Goal: Task Accomplishment & Management: Use online tool/utility

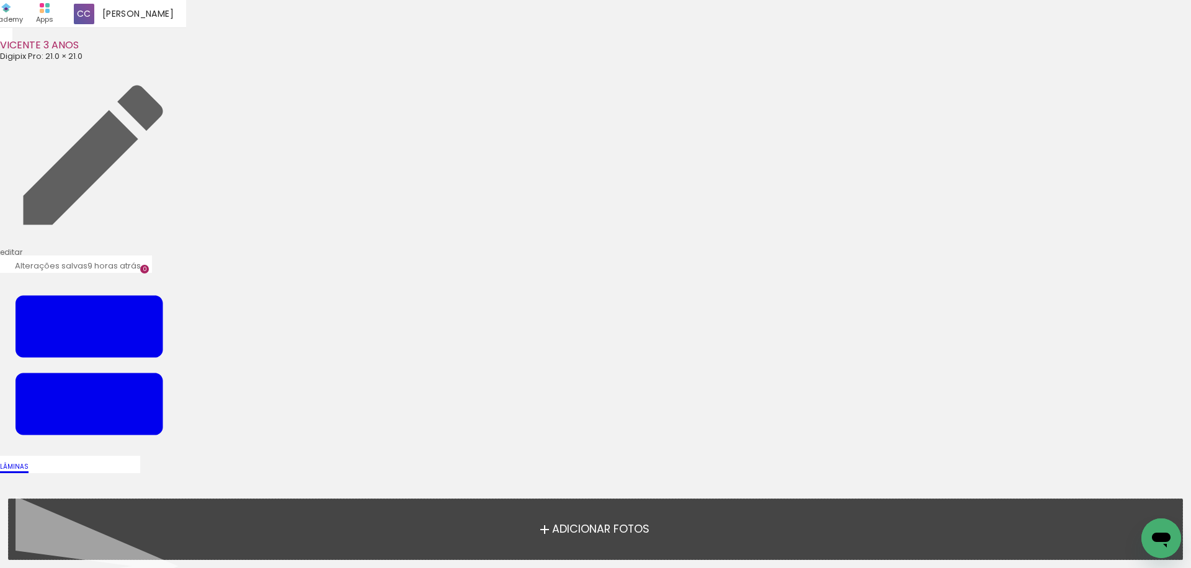
click at [596, 527] on span "Adicionar Fotos" at bounding box center [600, 529] width 97 height 11
click at [0, 0] on input "file" at bounding box center [0, 0] width 0 height 0
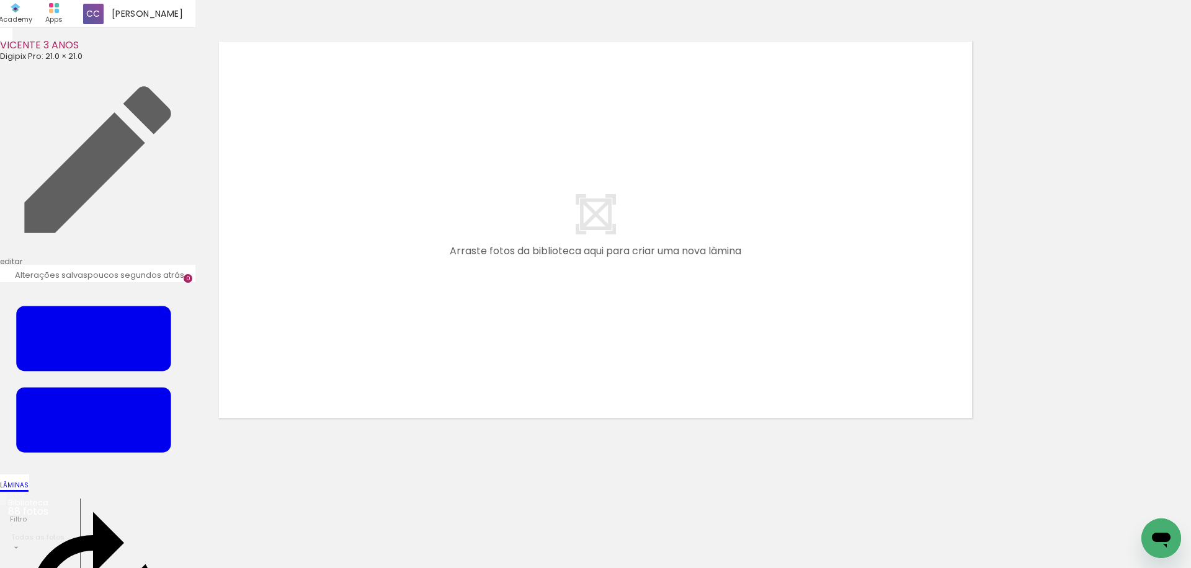
click at [1010, 141] on div at bounding box center [595, 213] width 1191 height 419
click at [925, 84] on iron-icon at bounding box center [903, 107] width 46 height 46
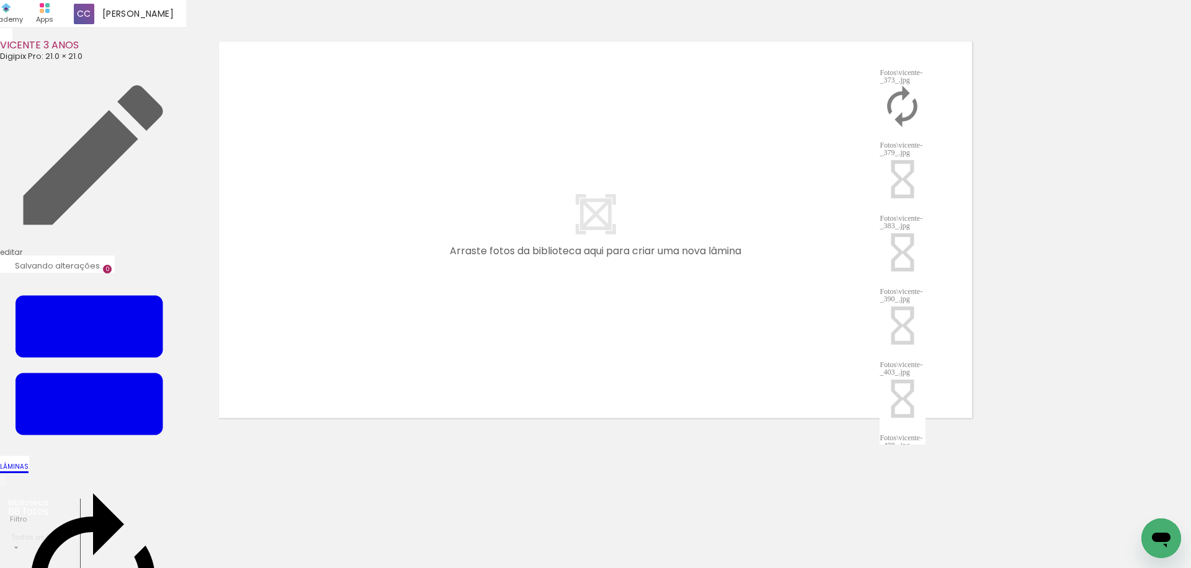
click at [925, 141] on div "Fotos\vicente-_379_.jpg" at bounding box center [903, 148] width 46 height 15
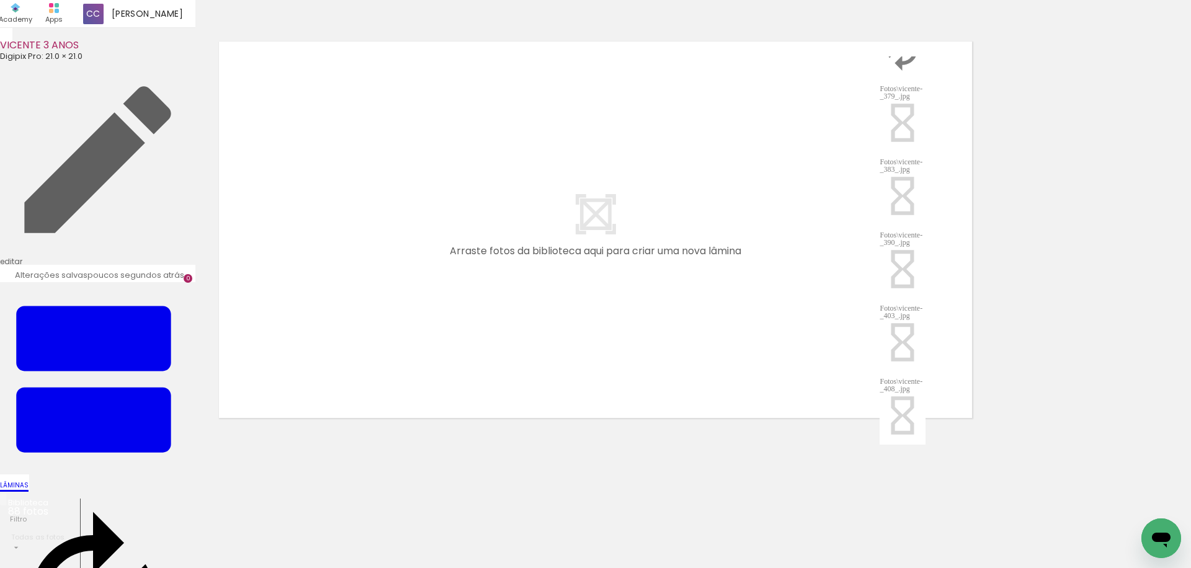
scroll to position [0, 0]
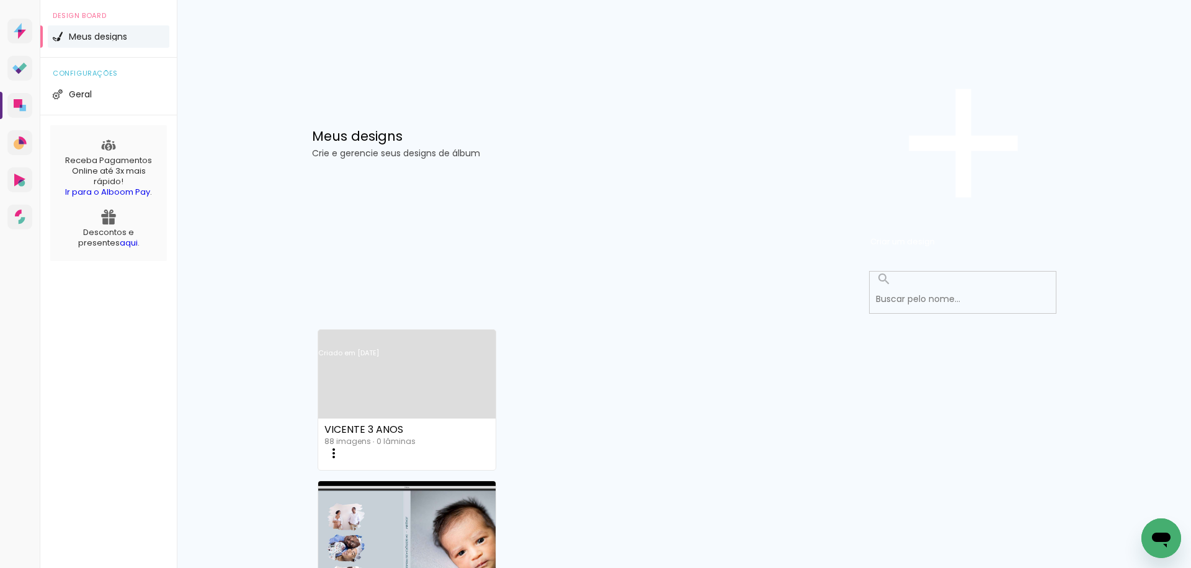
click at [409, 334] on link "Criado em [DATE]" at bounding box center [407, 369] width 178 height 70
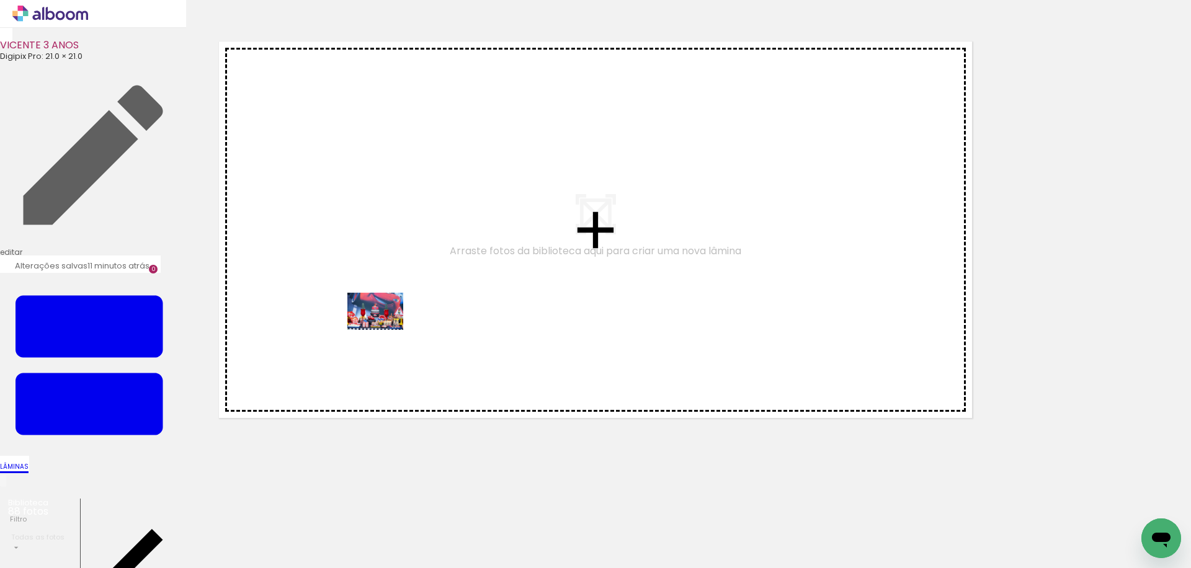
drag, startPoint x: 341, startPoint y: 361, endPoint x: 385, endPoint y: 330, distance: 53.4
click at [385, 330] on quentale-workspace at bounding box center [595, 284] width 1191 height 568
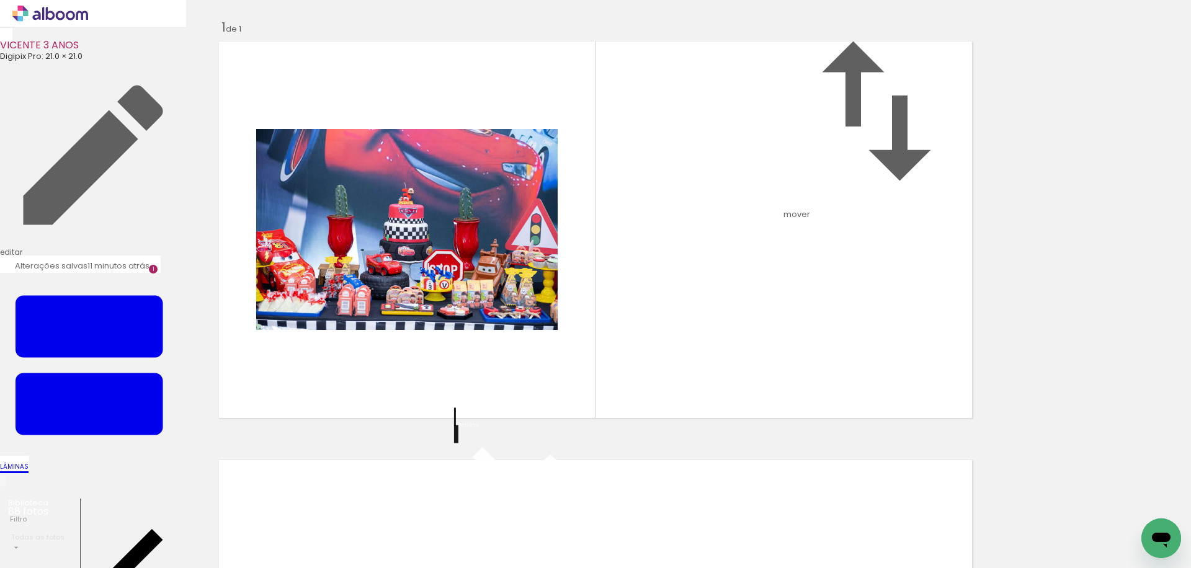
scroll to position [16, 0]
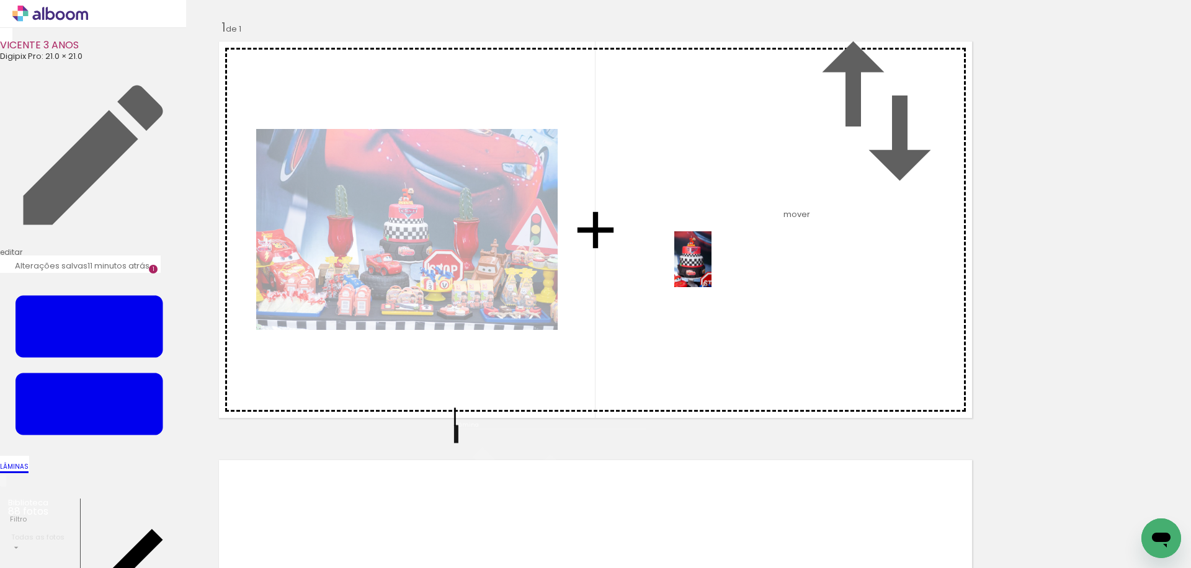
drag, startPoint x: 228, startPoint y: 515, endPoint x: 711, endPoint y: 269, distance: 542.9
click at [711, 269] on quentale-workspace at bounding box center [595, 284] width 1191 height 568
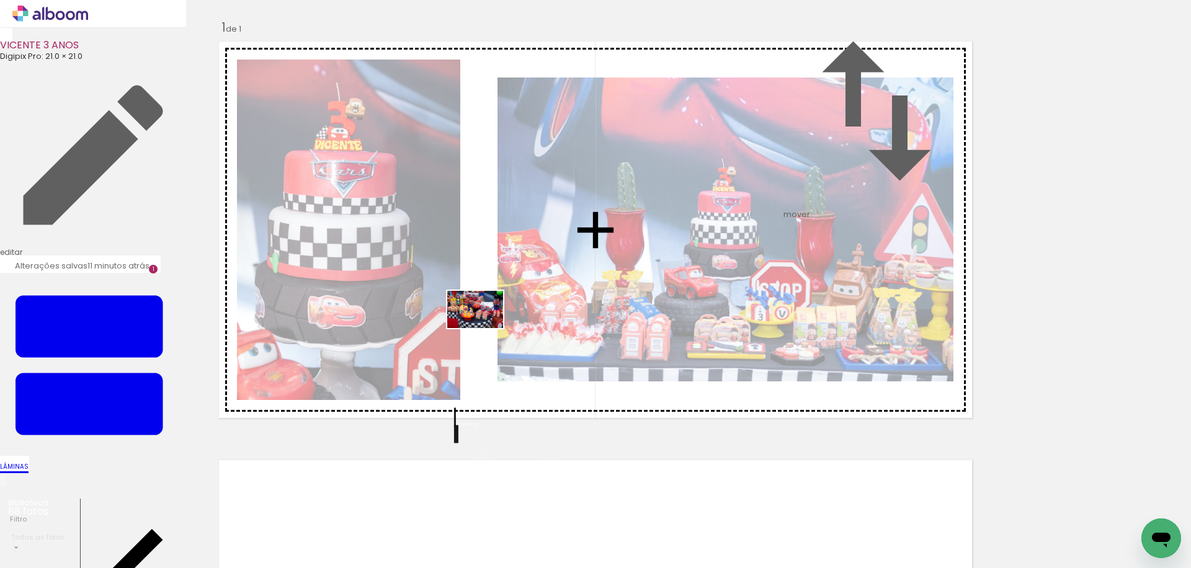
drag, startPoint x: 270, startPoint y: 532, endPoint x: 484, endPoint y: 328, distance: 296.1
click at [484, 328] on quentale-workspace at bounding box center [595, 284] width 1191 height 568
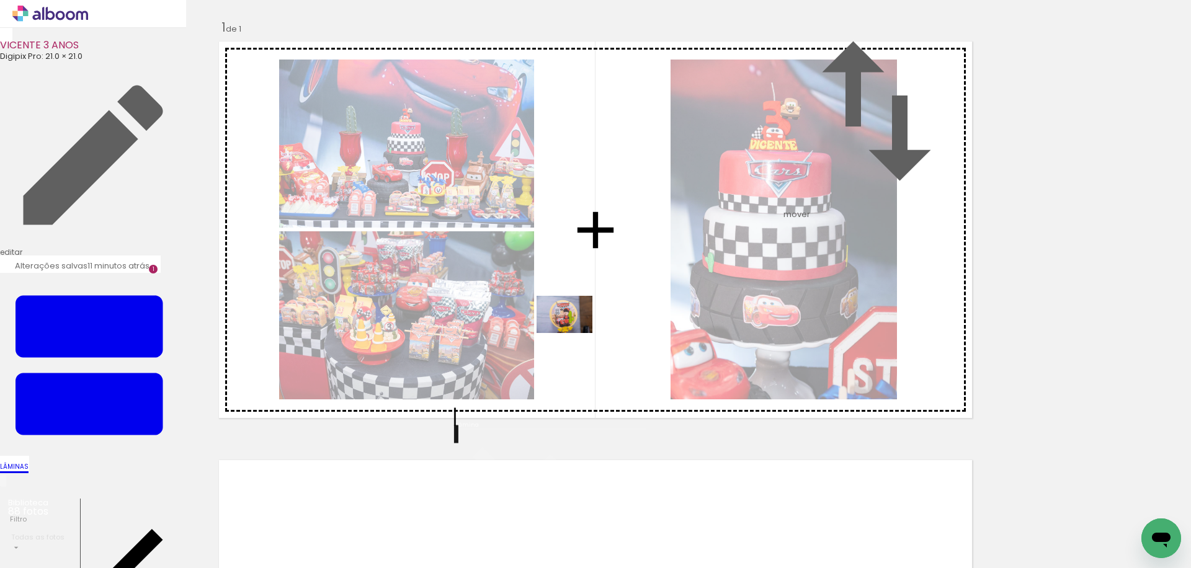
drag, startPoint x: 342, startPoint y: 532, endPoint x: 574, endPoint y: 333, distance: 305.7
click at [574, 333] on quentale-workspace at bounding box center [595, 284] width 1191 height 568
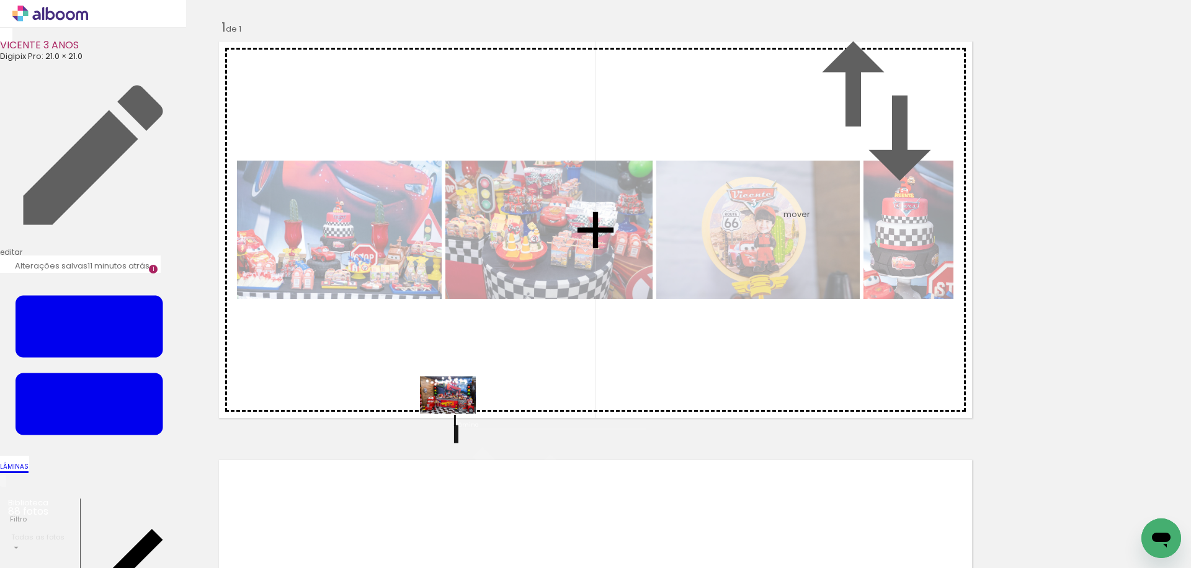
drag, startPoint x: 416, startPoint y: 512, endPoint x: 457, endPoint y: 414, distance: 106.5
click at [457, 414] on quentale-workspace at bounding box center [595, 284] width 1191 height 568
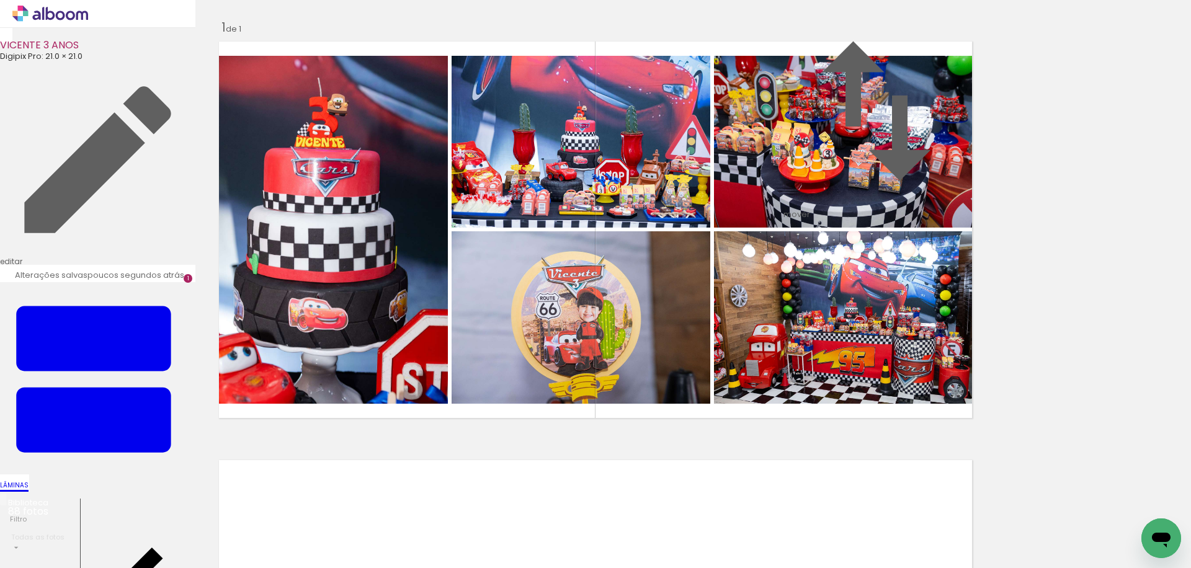
scroll to position [0, 349]
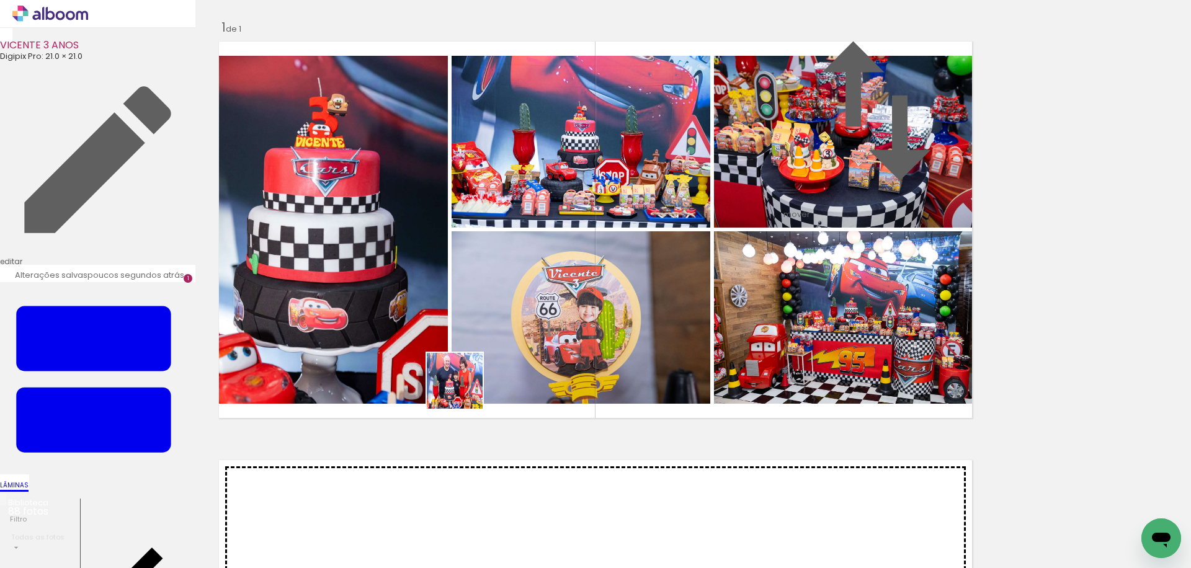
drag, startPoint x: 483, startPoint y: 512, endPoint x: 462, endPoint y: 383, distance: 131.3
click at [462, 383] on quentale-workspace at bounding box center [595, 284] width 1191 height 568
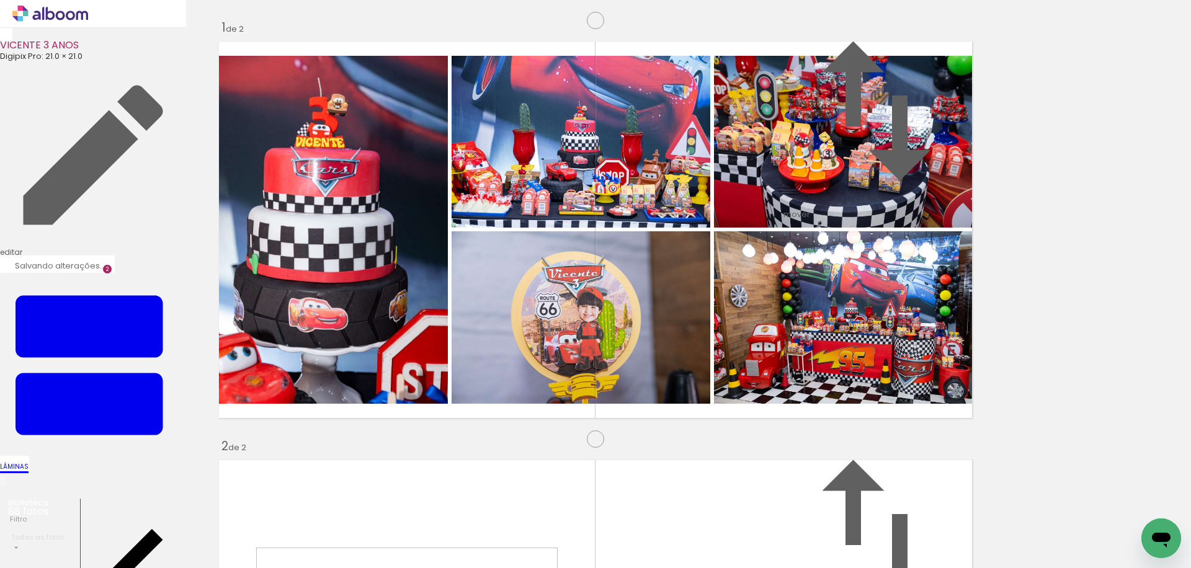
scroll to position [434, 0]
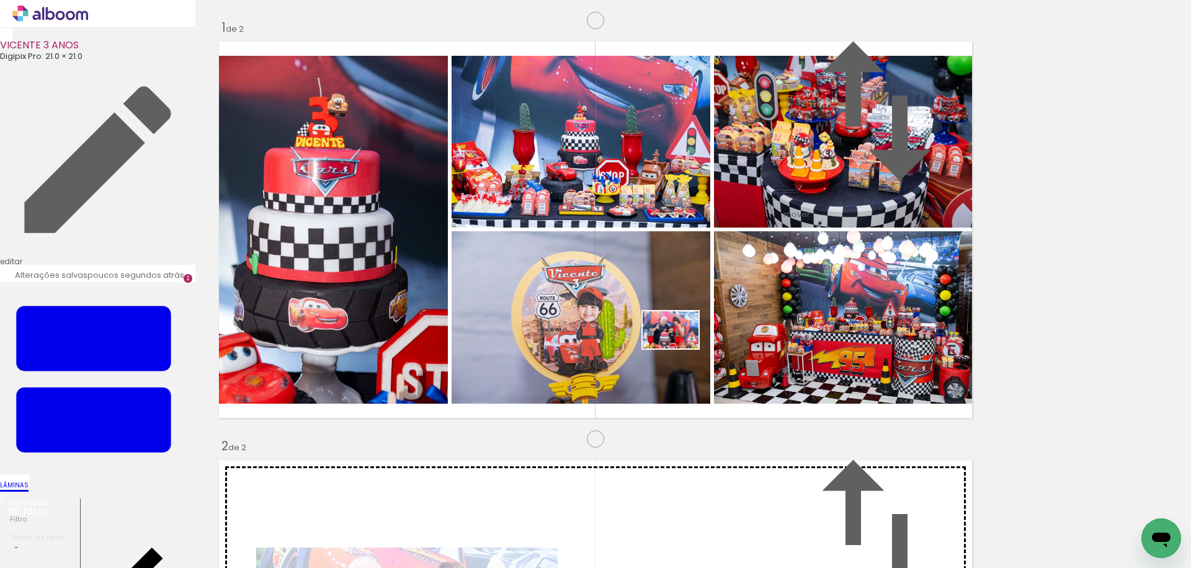
drag, startPoint x: 544, startPoint y: 535, endPoint x: 680, endPoint y: 349, distance: 230.4
click at [680, 349] on quentale-workspace at bounding box center [595, 284] width 1191 height 568
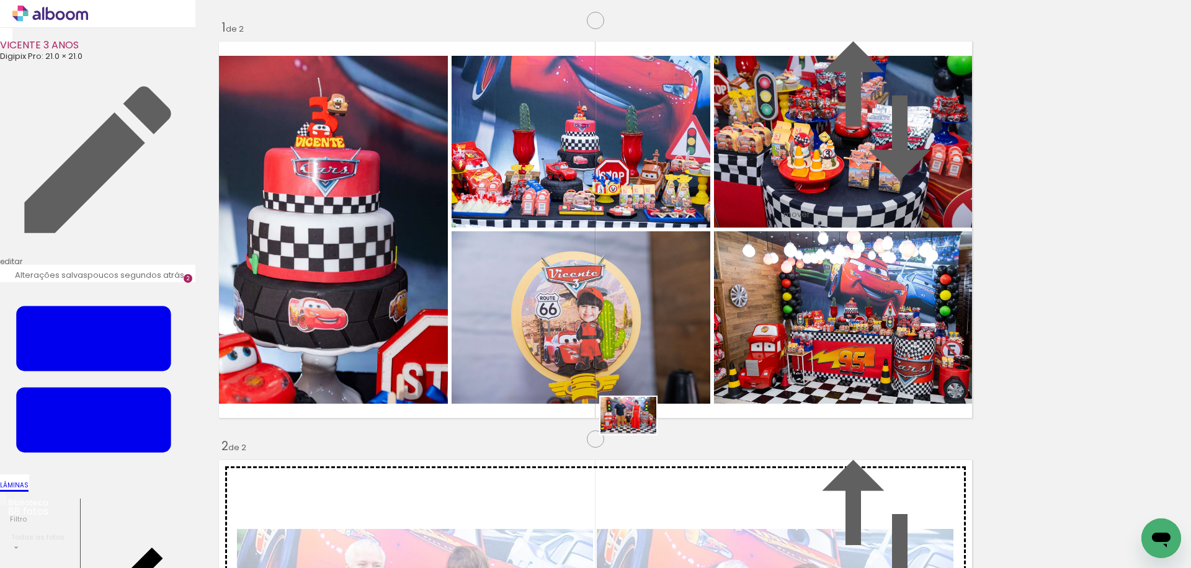
drag, startPoint x: 623, startPoint y: 509, endPoint x: 638, endPoint y: 434, distance: 75.9
click at [638, 434] on quentale-workspace at bounding box center [595, 284] width 1191 height 568
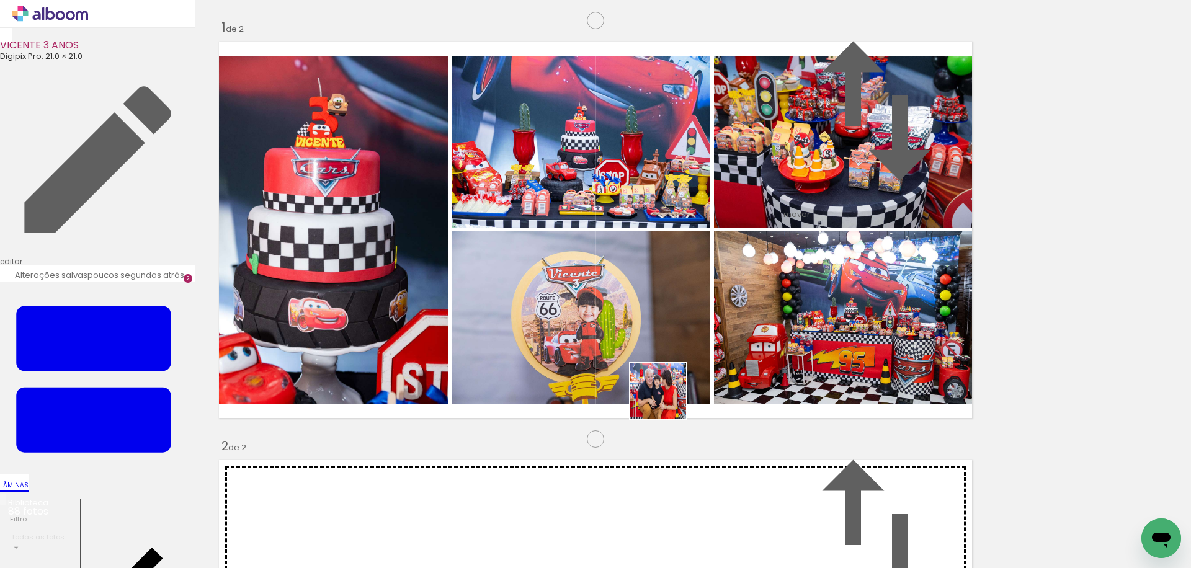
drag, startPoint x: 675, startPoint y: 472, endPoint x: 667, endPoint y: 401, distance: 71.8
click at [667, 401] on quentale-workspace at bounding box center [595, 284] width 1191 height 568
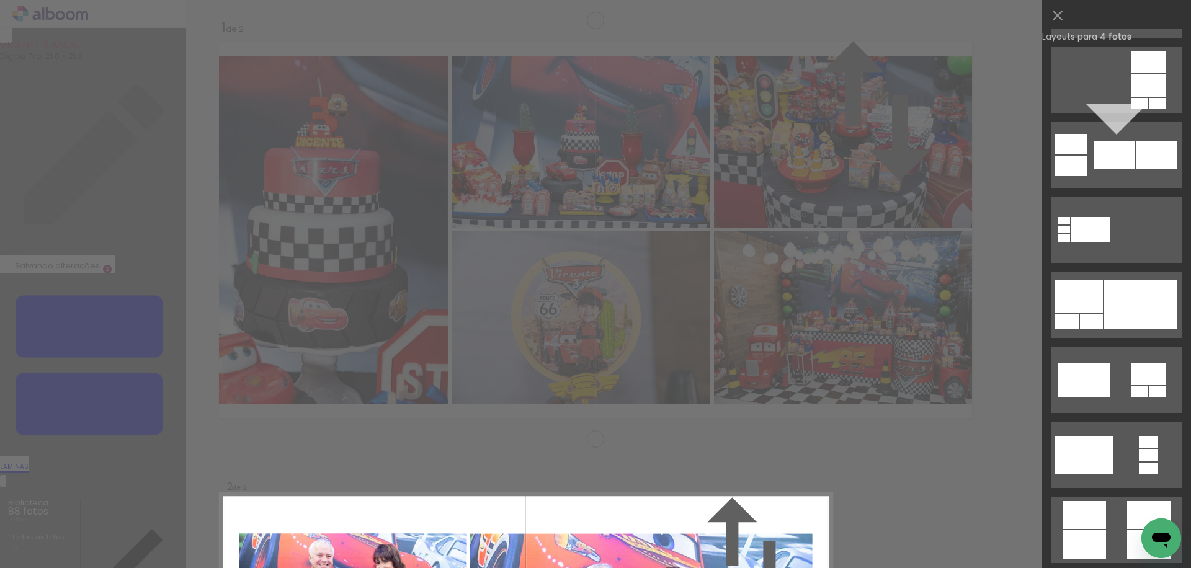
scroll to position [3390, 0]
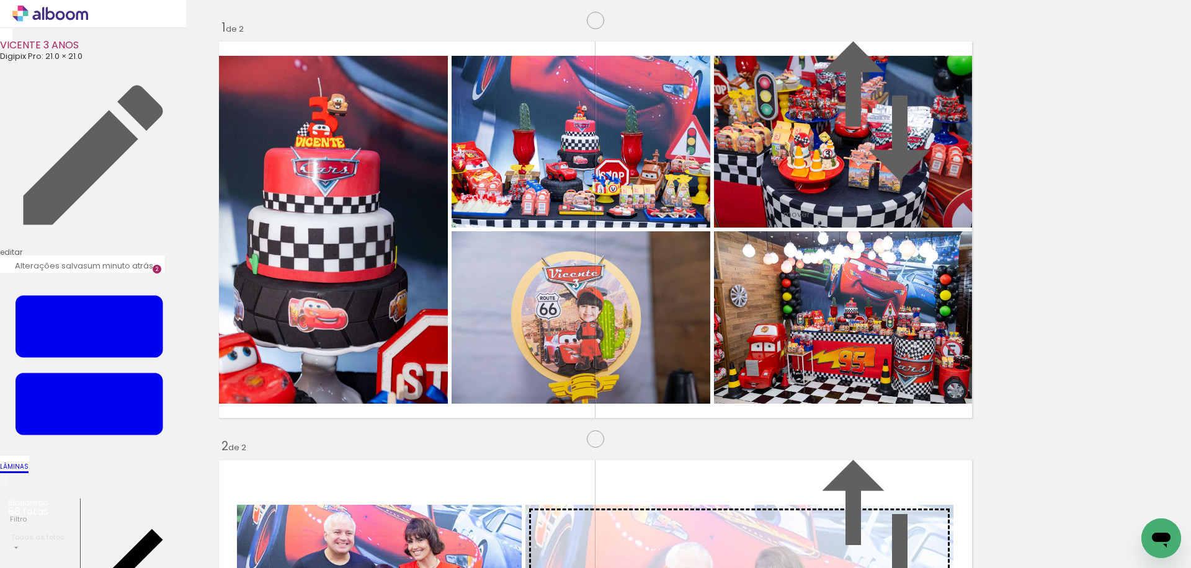
drag, startPoint x: 377, startPoint y: 365, endPoint x: 689, endPoint y: 299, distance: 318.4
click at [0, 0] on slot at bounding box center [0, 0] width 0 height 0
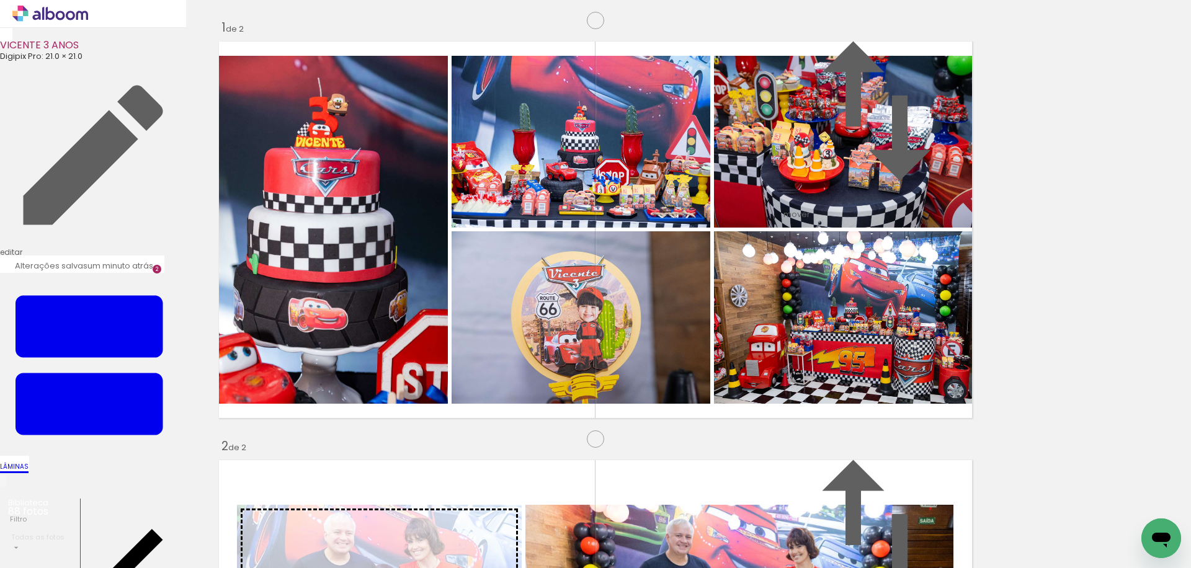
drag, startPoint x: 315, startPoint y: 393, endPoint x: 350, endPoint y: 259, distance: 137.8
click at [0, 0] on slot at bounding box center [0, 0] width 0 height 0
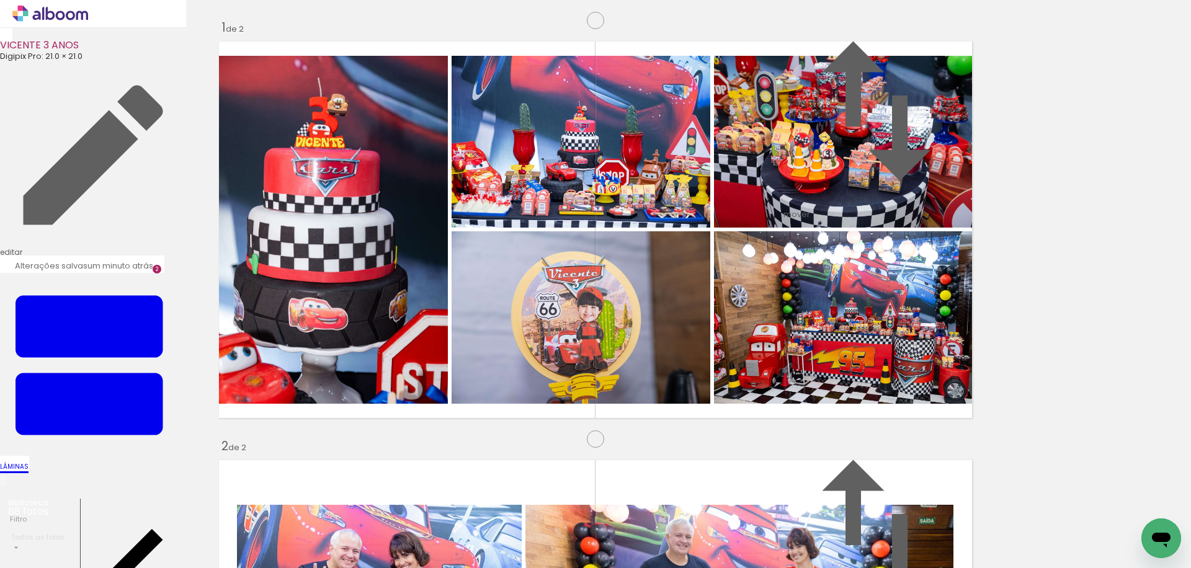
scroll to position [0, 725]
drag, startPoint x: 860, startPoint y: 532, endPoint x: 659, endPoint y: 361, distance: 263.6
click at [659, 361] on quentale-workspace at bounding box center [595, 284] width 1191 height 568
drag, startPoint x: 1073, startPoint y: 530, endPoint x: 792, endPoint y: 420, distance: 301.9
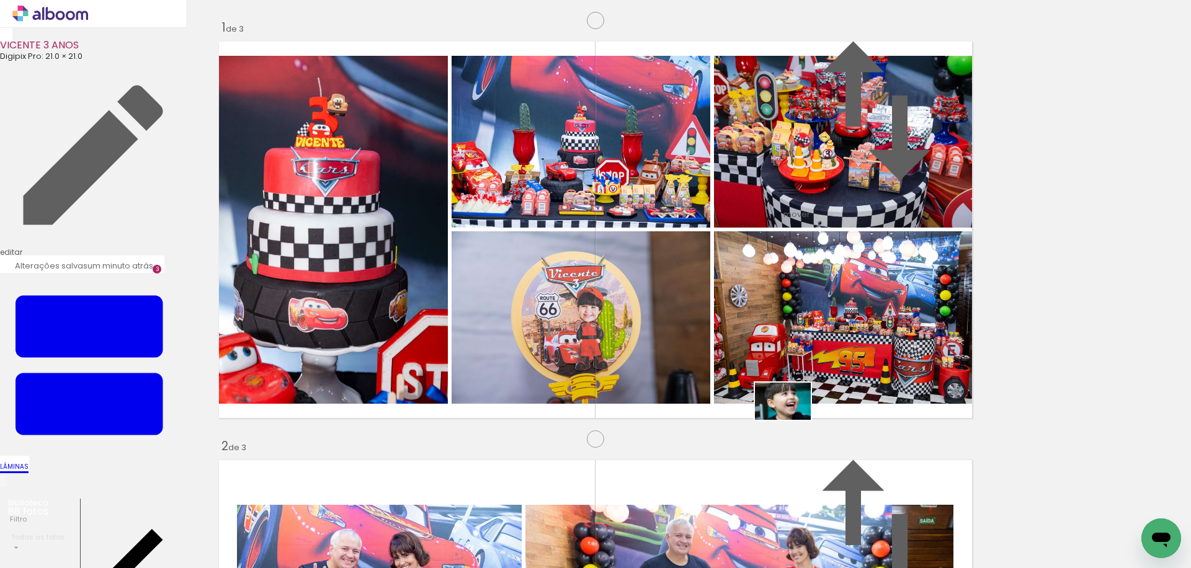
click at [792, 420] on quentale-workspace at bounding box center [595, 284] width 1191 height 568
drag, startPoint x: 999, startPoint y: 529, endPoint x: 809, endPoint y: 446, distance: 207.2
click at [809, 446] on quentale-workspace at bounding box center [595, 284] width 1191 height 568
drag, startPoint x: 610, startPoint y: 345, endPoint x: 120, endPoint y: 372, distance: 490.1
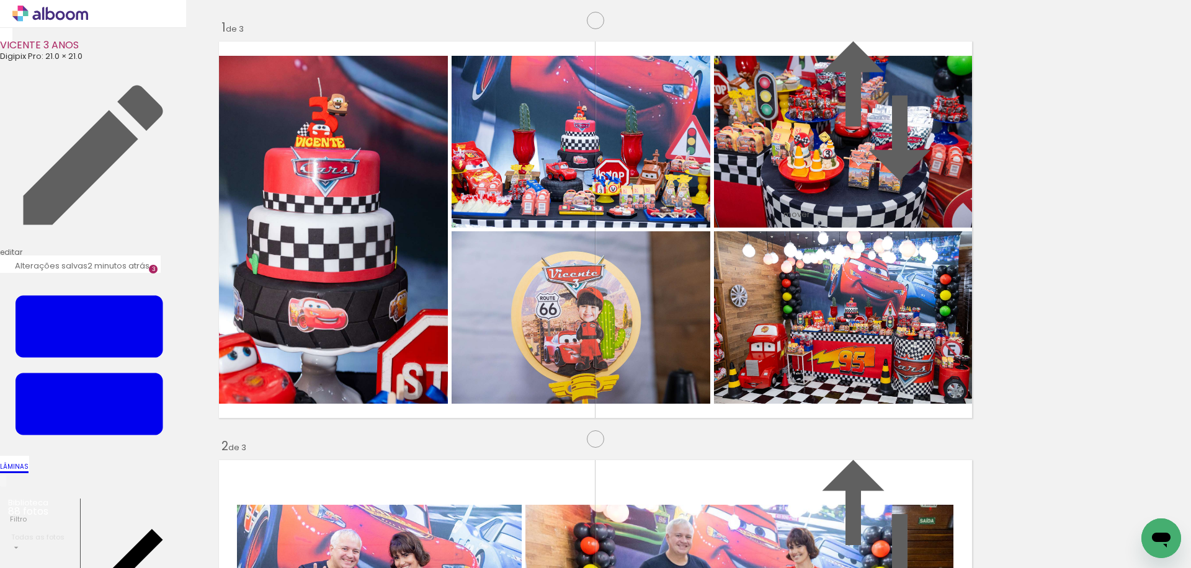
drag, startPoint x: 656, startPoint y: 531, endPoint x: 692, endPoint y: 446, distance: 92.5
click at [692, 446] on quentale-workspace at bounding box center [595, 284] width 1191 height 568
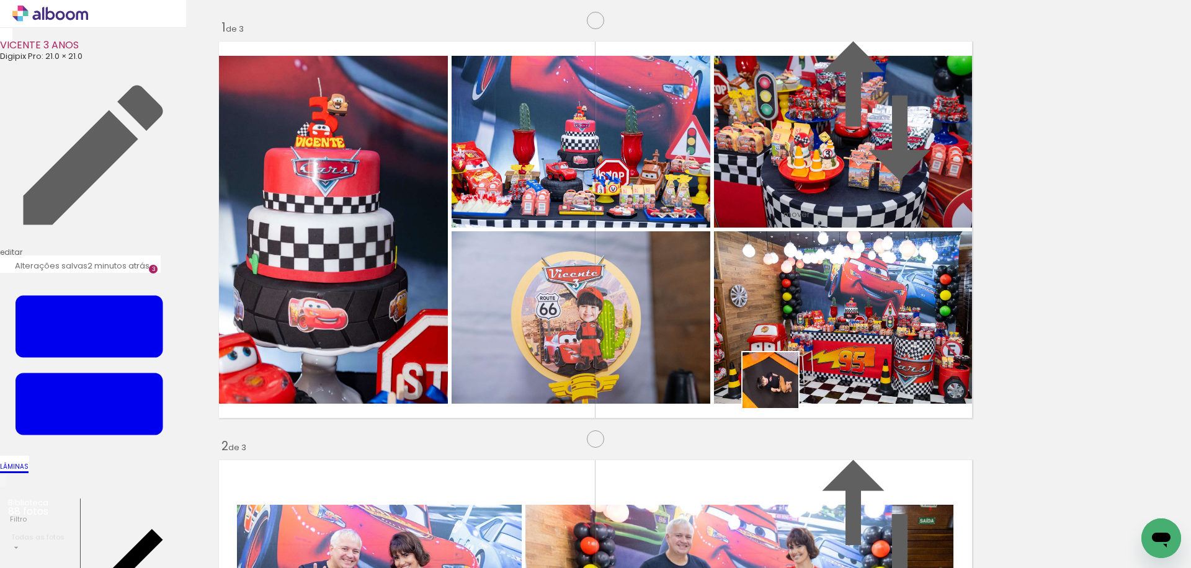
drag, startPoint x: 760, startPoint y: 527, endPoint x: 779, endPoint y: 390, distance: 139.0
click at [780, 390] on quentale-workspace at bounding box center [595, 284] width 1191 height 568
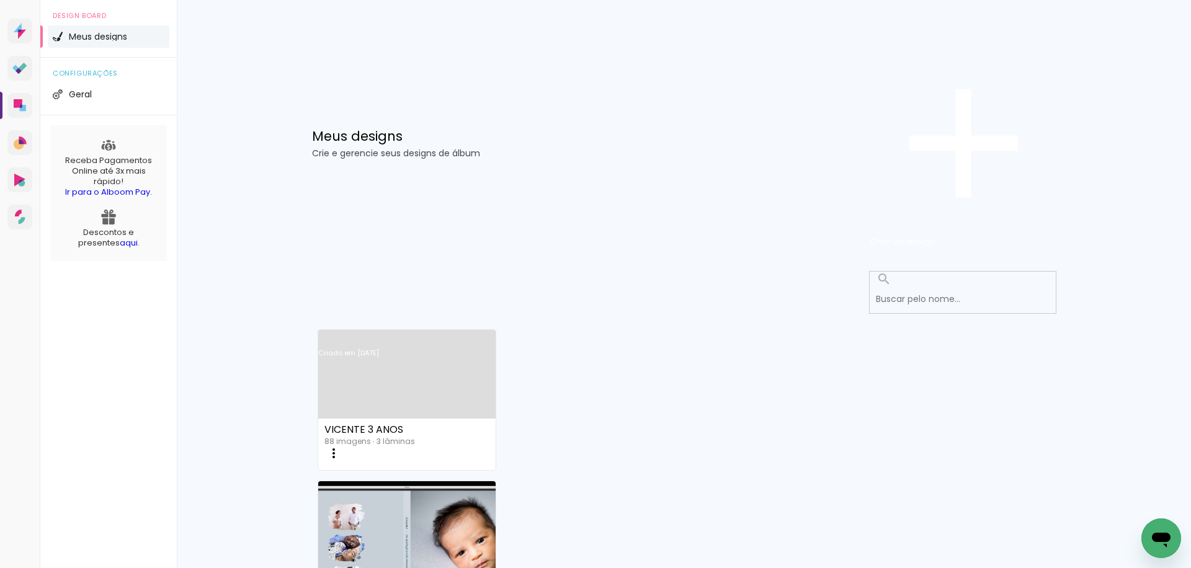
click at [438, 334] on link "Criado em [DATE]" at bounding box center [407, 369] width 178 height 70
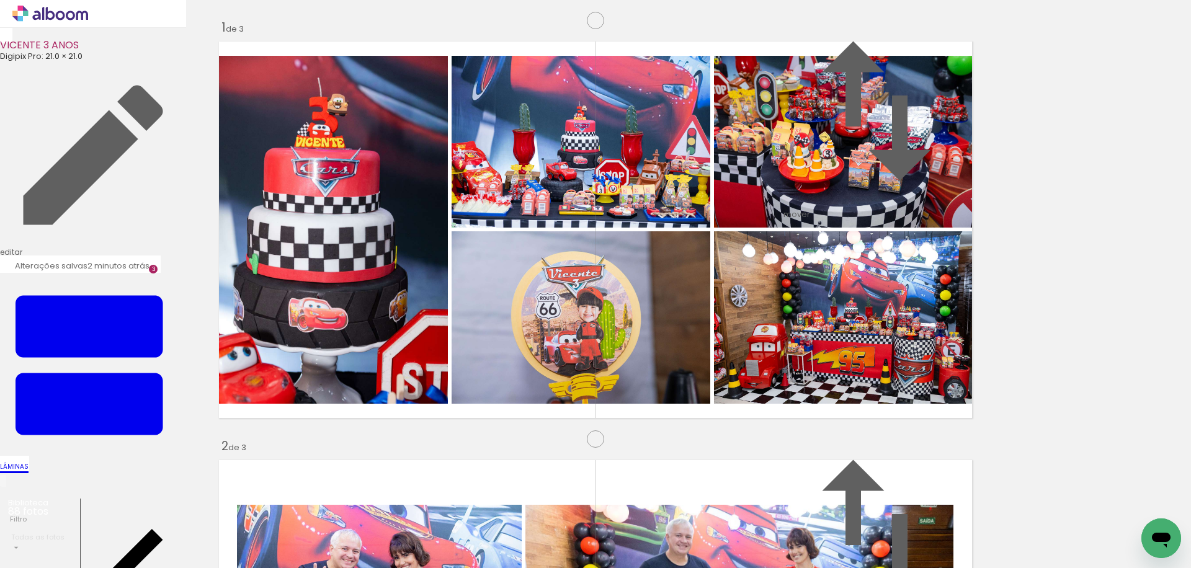
scroll to position [0, 234]
drag, startPoint x: 558, startPoint y: 498, endPoint x: 714, endPoint y: 388, distance: 190.9
click at [714, 388] on quentale-workspace at bounding box center [595, 284] width 1191 height 568
drag, startPoint x: 453, startPoint y: 522, endPoint x: 594, endPoint y: 338, distance: 231.9
click at [594, 338] on quentale-workspace at bounding box center [595, 284] width 1191 height 568
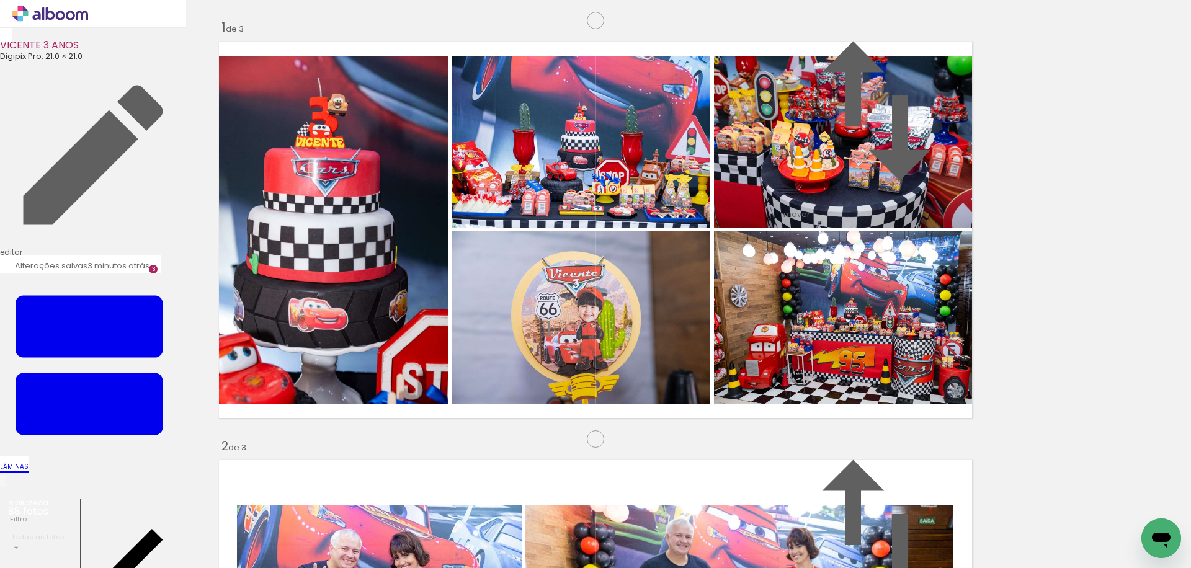
scroll to position [0, 2107]
drag, startPoint x: 728, startPoint y: 535, endPoint x: 870, endPoint y: 392, distance: 201.3
click at [870, 392] on quentale-workspace at bounding box center [595, 284] width 1191 height 568
drag, startPoint x: 874, startPoint y: 429, endPoint x: 912, endPoint y: 395, distance: 51.8
click at [913, 395] on quentale-workspace at bounding box center [595, 284] width 1191 height 568
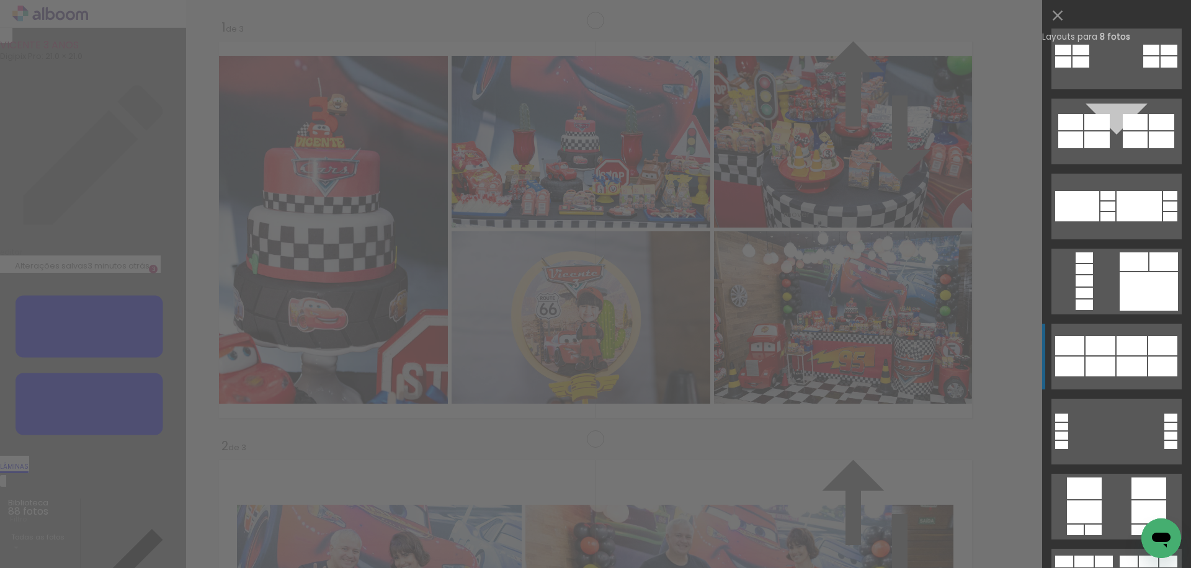
scroll to position [865, 0]
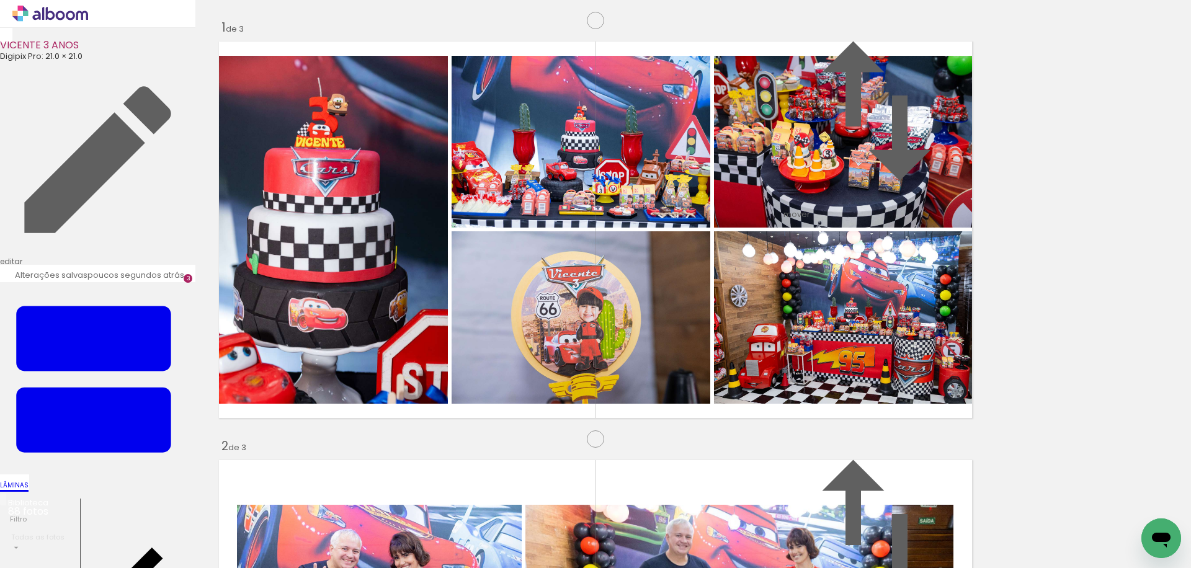
scroll to position [0, 2981]
drag, startPoint x: 415, startPoint y: 533, endPoint x: 430, endPoint y: 350, distance: 183.6
click at [427, 349] on quentale-workspace at bounding box center [595, 284] width 1191 height 568
drag, startPoint x: 548, startPoint y: 532, endPoint x: 695, endPoint y: 293, distance: 280.4
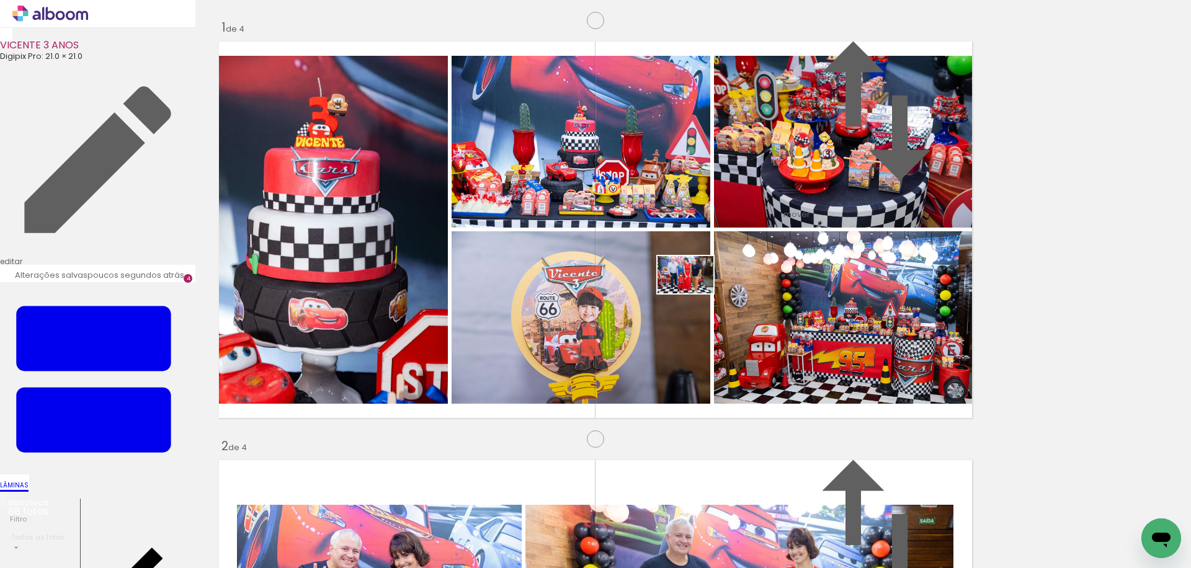
click at [695, 293] on quentale-workspace at bounding box center [595, 284] width 1191 height 568
drag, startPoint x: 624, startPoint y: 531, endPoint x: 707, endPoint y: 419, distance: 139.2
click at [707, 419] on quentale-workspace at bounding box center [595, 284] width 1191 height 568
drag, startPoint x: 481, startPoint y: 532, endPoint x: 728, endPoint y: 376, distance: 292.2
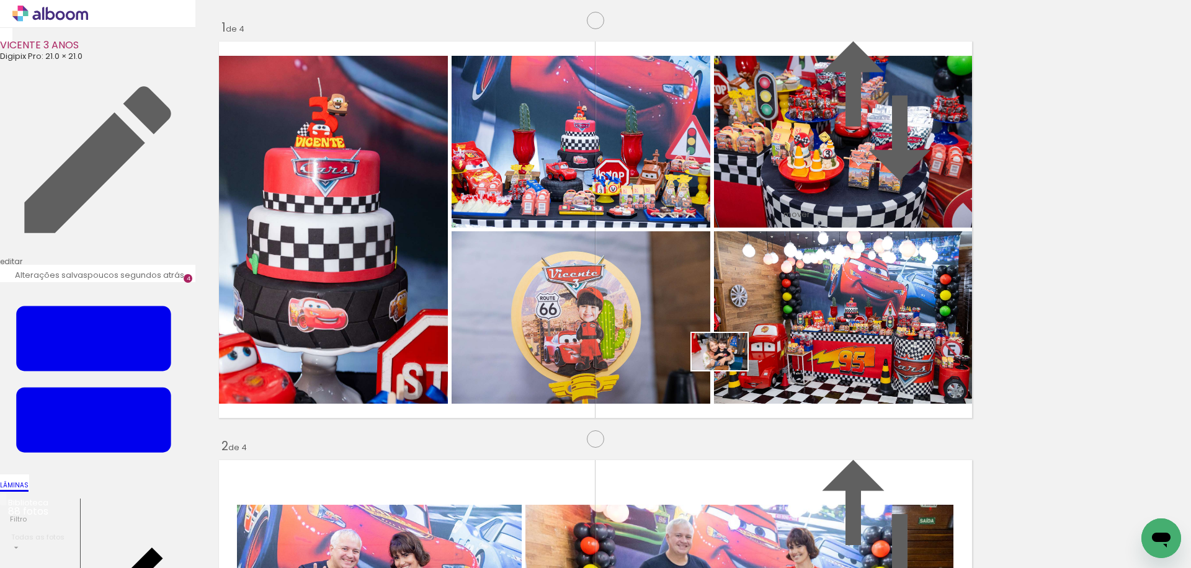
click at [728, 370] on quentale-workspace at bounding box center [595, 284] width 1191 height 568
drag, startPoint x: 571, startPoint y: 517, endPoint x: 767, endPoint y: 364, distance: 248.4
click at [767, 364] on quentale-workspace at bounding box center [595, 284] width 1191 height 568
drag, startPoint x: 555, startPoint y: 479, endPoint x: 731, endPoint y: 461, distance: 177.8
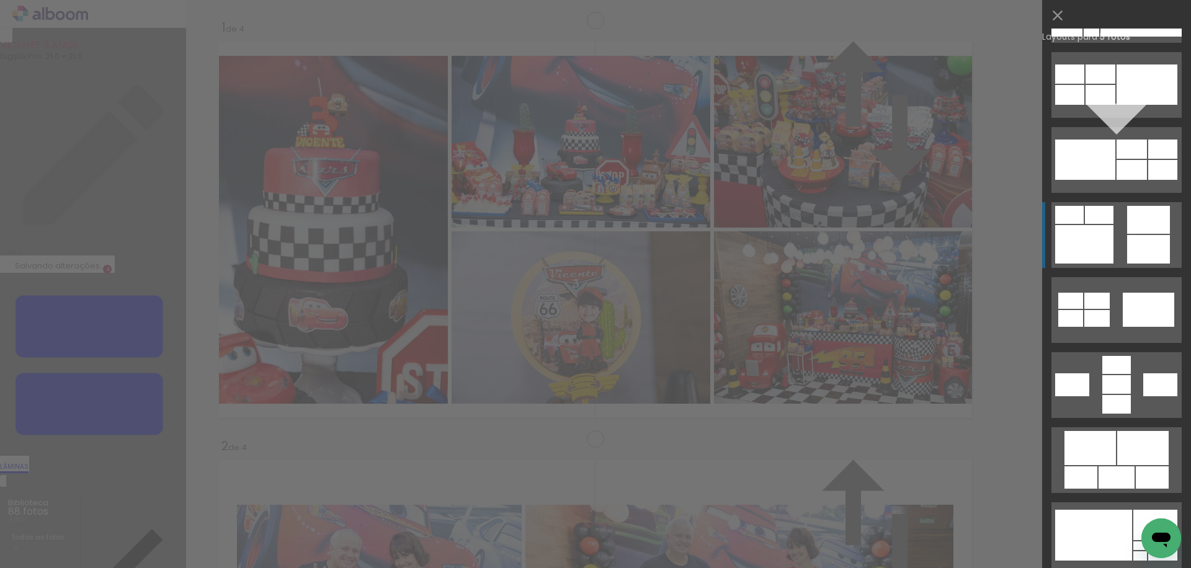
scroll to position [520, 0]
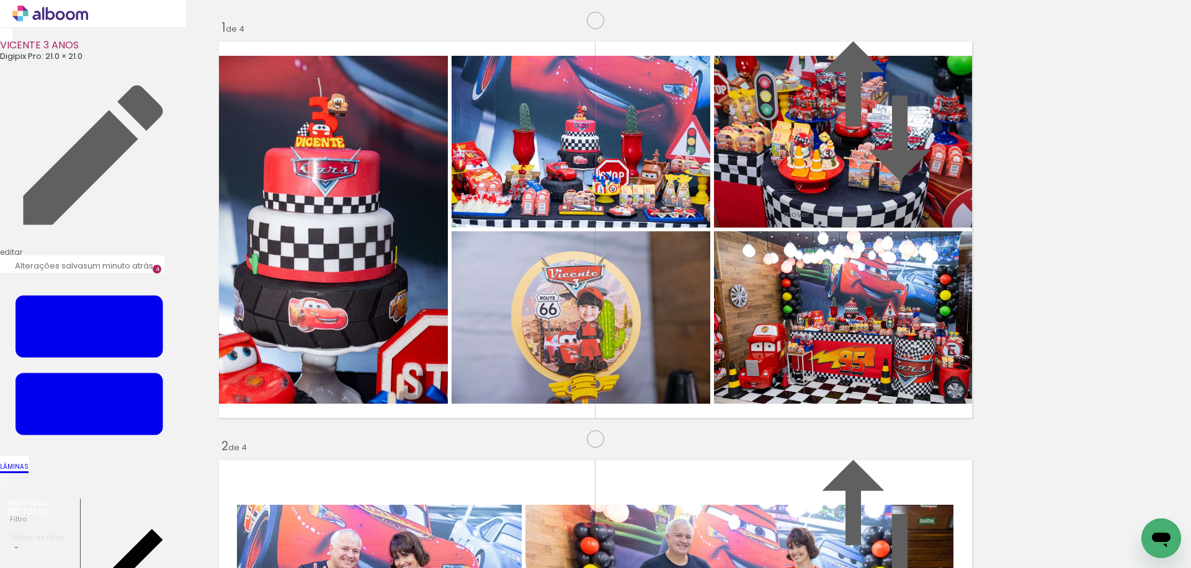
drag, startPoint x: 509, startPoint y: 222, endPoint x: 80, endPoint y: 241, distance: 429.6
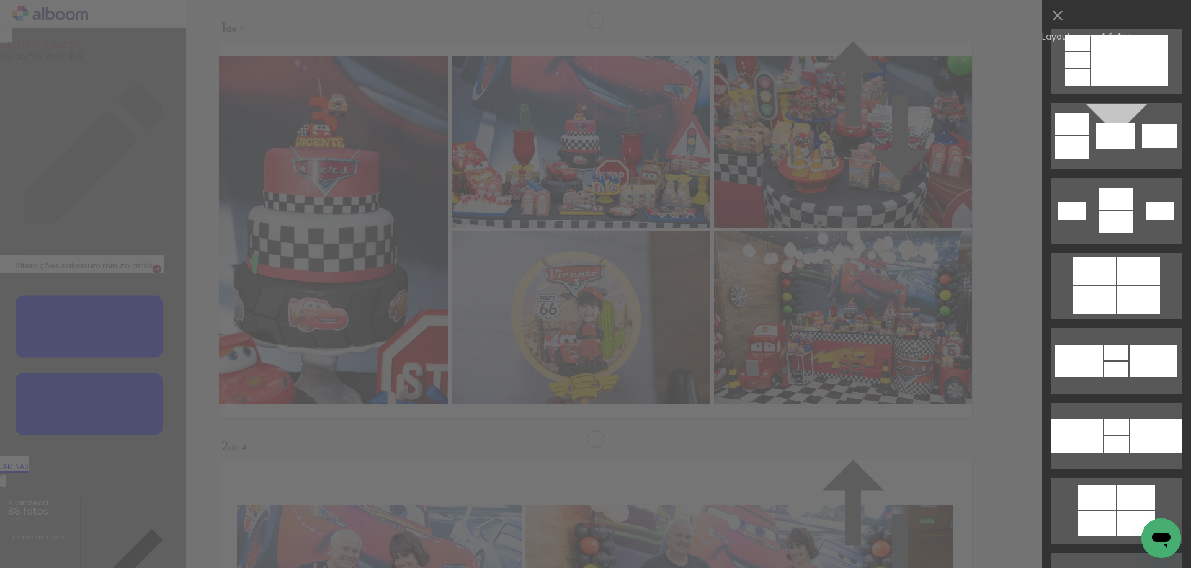
scroll to position [2123, 0]
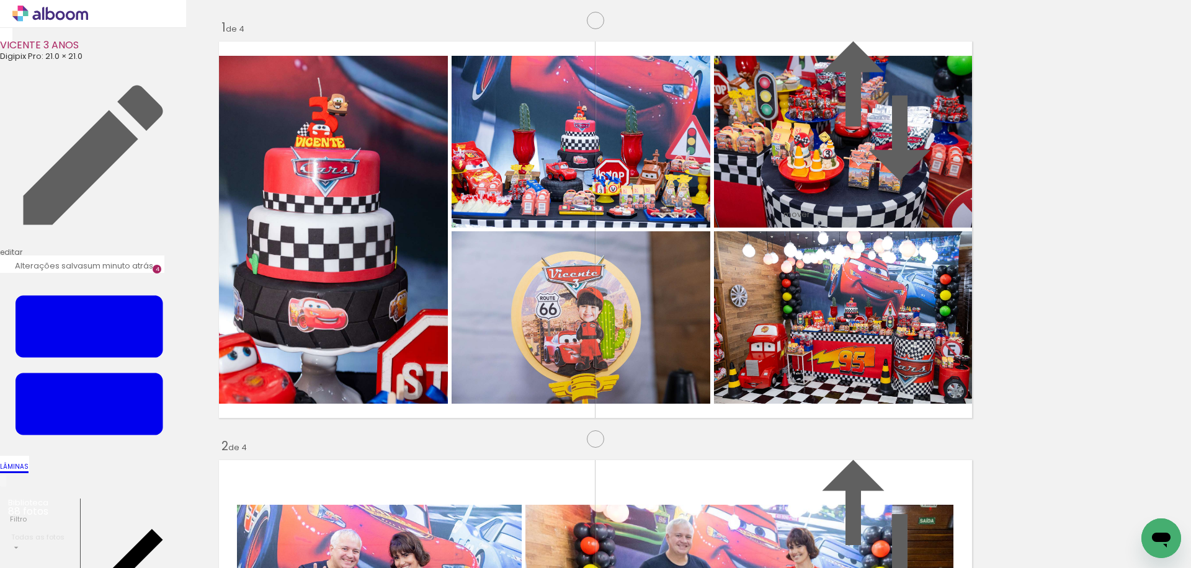
scroll to position [1086, 0]
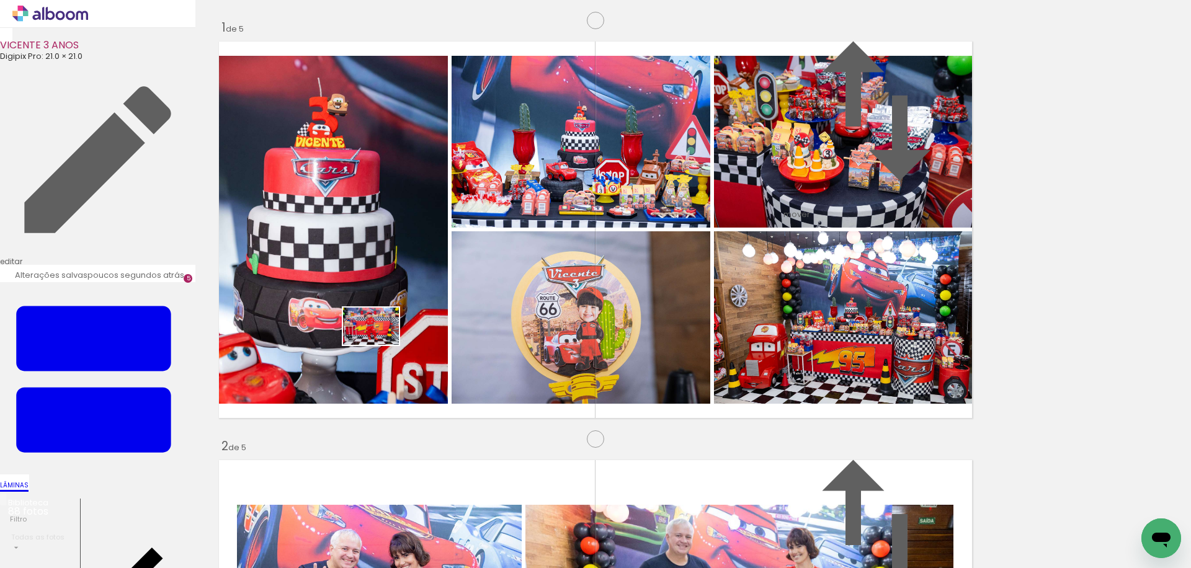
drag, startPoint x: 314, startPoint y: 530, endPoint x: 380, endPoint y: 345, distance: 196.8
click at [380, 345] on quentale-workspace at bounding box center [595, 284] width 1191 height 568
drag, startPoint x: 674, startPoint y: 493, endPoint x: 744, endPoint y: 305, distance: 200.4
click at [744, 305] on quentale-workspace at bounding box center [595, 284] width 1191 height 568
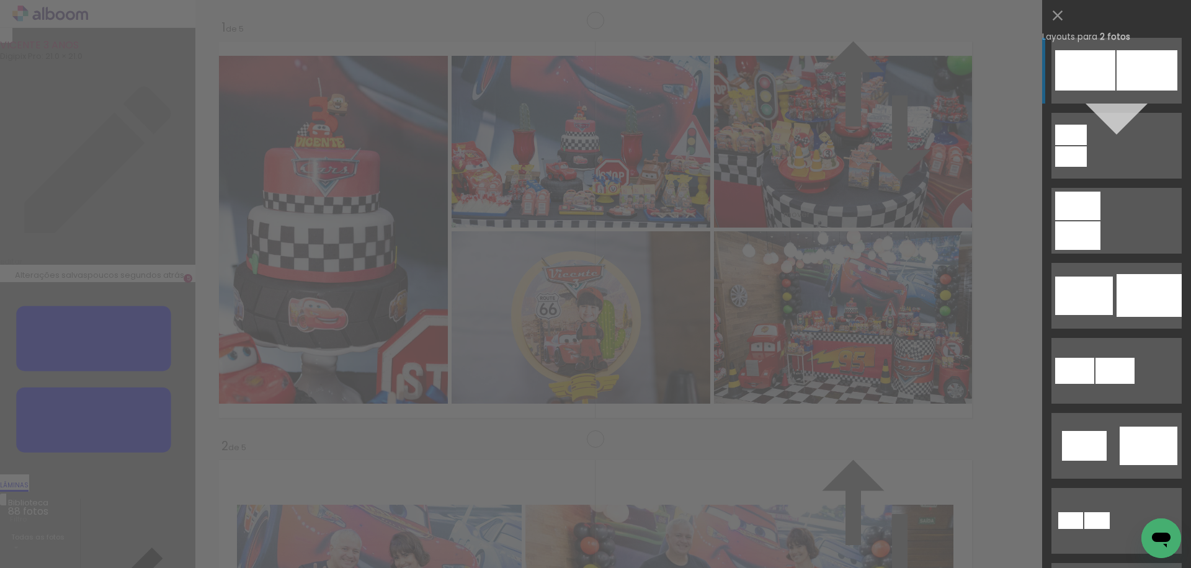
scroll to position [1272, 0]
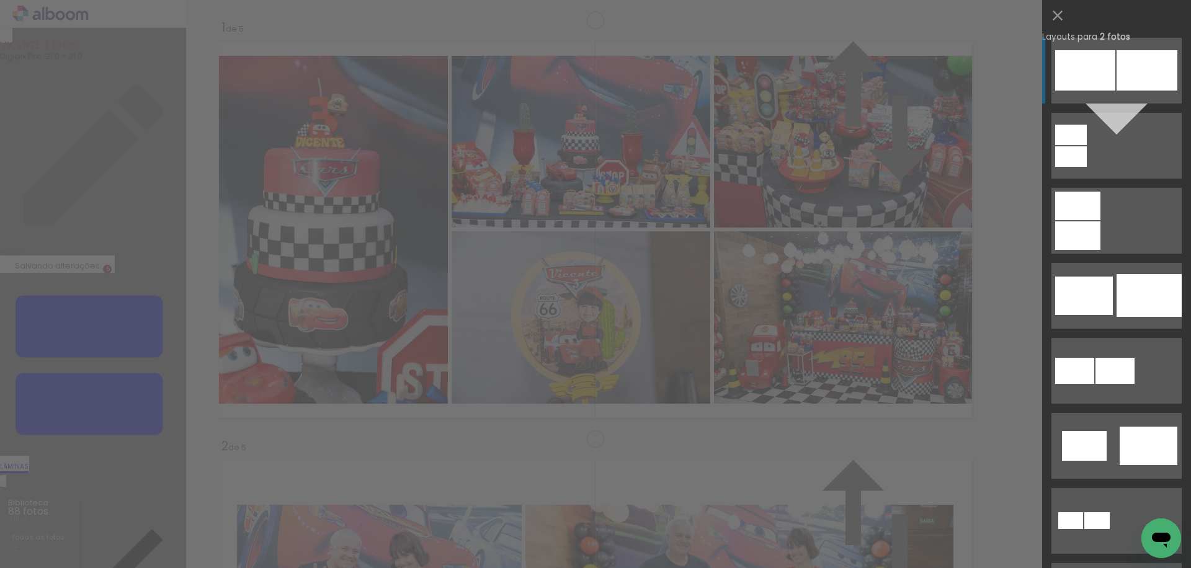
click at [1087, 125] on div at bounding box center [1071, 135] width 32 height 20
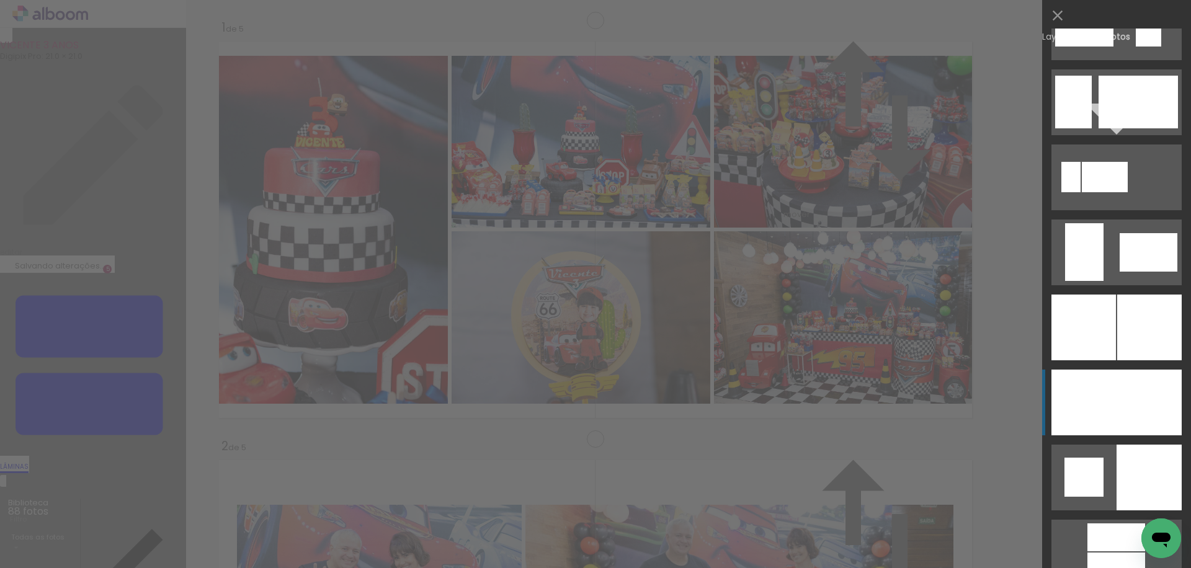
scroll to position [2836, 0]
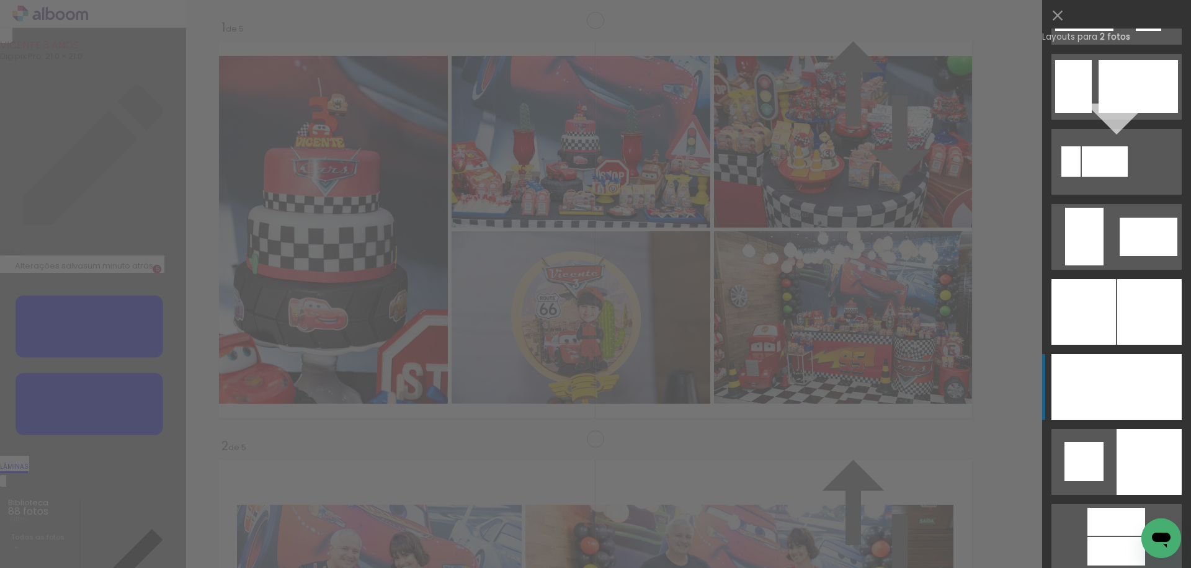
click at [1110, 345] on div at bounding box center [1083, 312] width 65 height 66
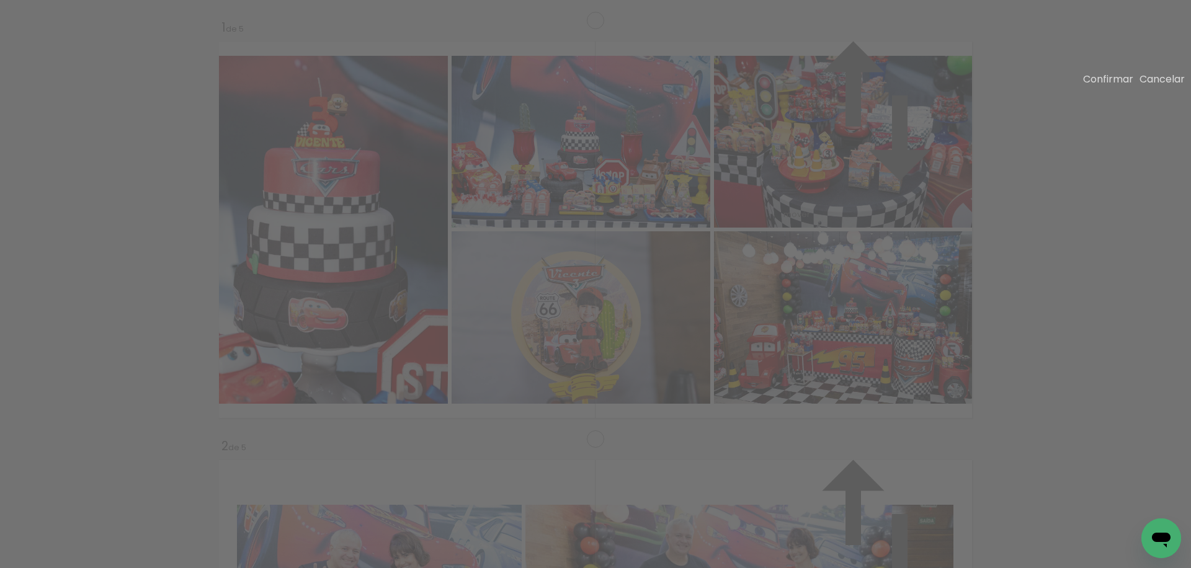
click at [0, 0] on slot "Confirmar" at bounding box center [0, 0] width 0 height 0
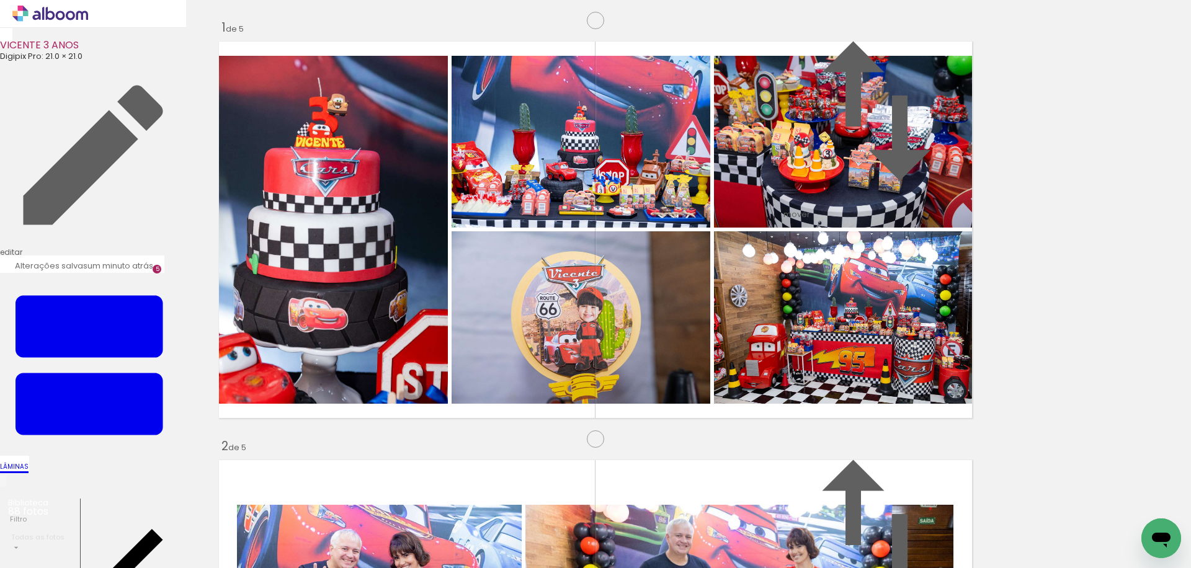
drag, startPoint x: 815, startPoint y: 291, endPoint x: 826, endPoint y: 290, distance: 11.2
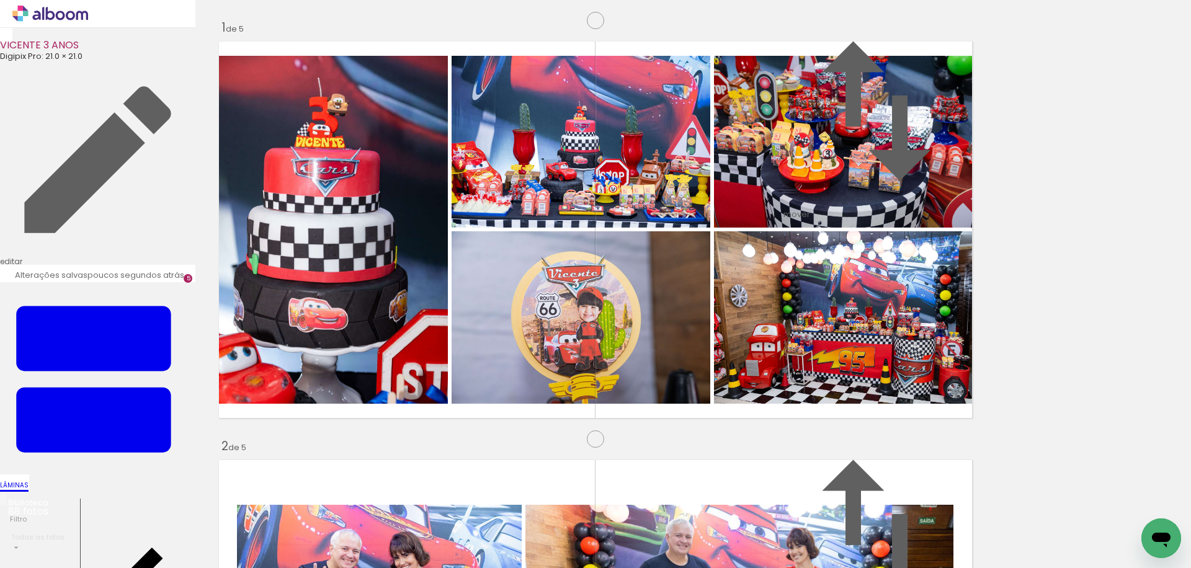
scroll to position [0, 1609]
drag, startPoint x: 405, startPoint y: 406, endPoint x: 394, endPoint y: 352, distance: 54.5
click at [393, 350] on quentale-workspace at bounding box center [595, 284] width 1191 height 568
drag, startPoint x: 464, startPoint y: 537, endPoint x: 705, endPoint y: 287, distance: 347.4
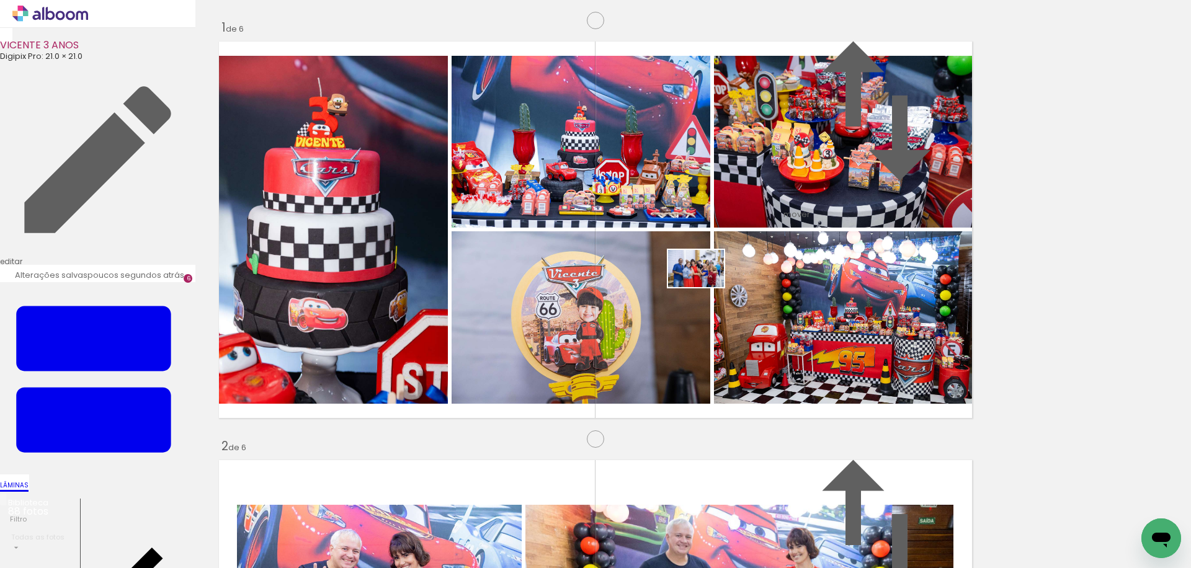
click at [705, 287] on quentale-workspace at bounding box center [595, 284] width 1191 height 568
drag, startPoint x: 609, startPoint y: 532, endPoint x: 708, endPoint y: 443, distance: 133.5
click at [709, 443] on quentale-workspace at bounding box center [595, 284] width 1191 height 568
drag, startPoint x: 441, startPoint y: 532, endPoint x: 476, endPoint y: 424, distance: 114.2
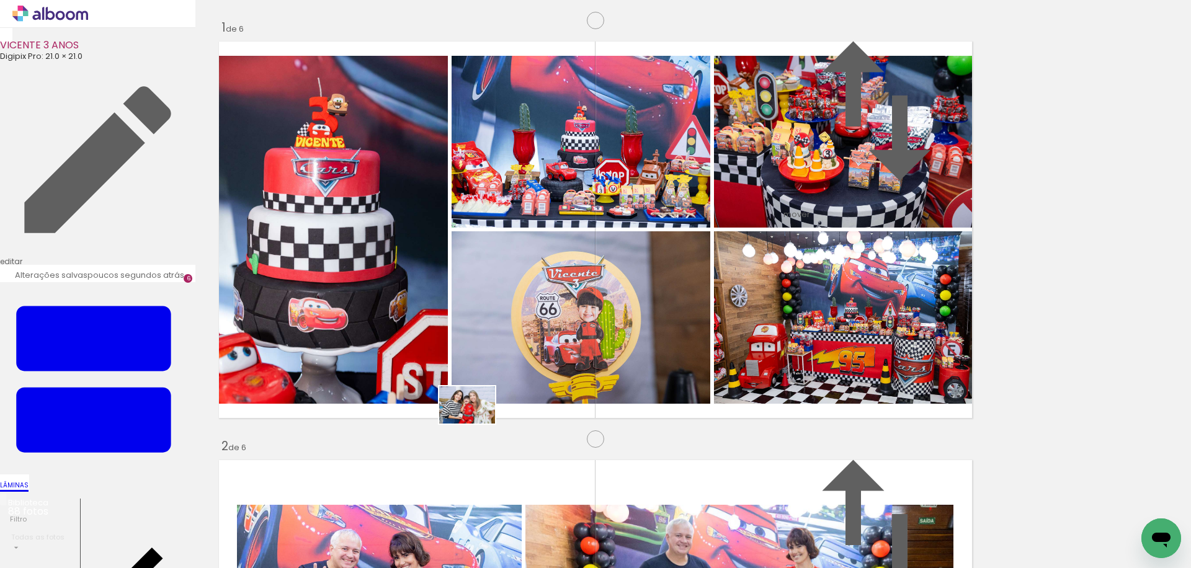
click at [476, 424] on quentale-workspace at bounding box center [595, 284] width 1191 height 568
drag, startPoint x: 393, startPoint y: 503, endPoint x: 421, endPoint y: 283, distance: 221.4
click at [421, 283] on quentale-workspace at bounding box center [595, 284] width 1191 height 568
drag, startPoint x: 802, startPoint y: 398, endPoint x: 1045, endPoint y: 366, distance: 245.3
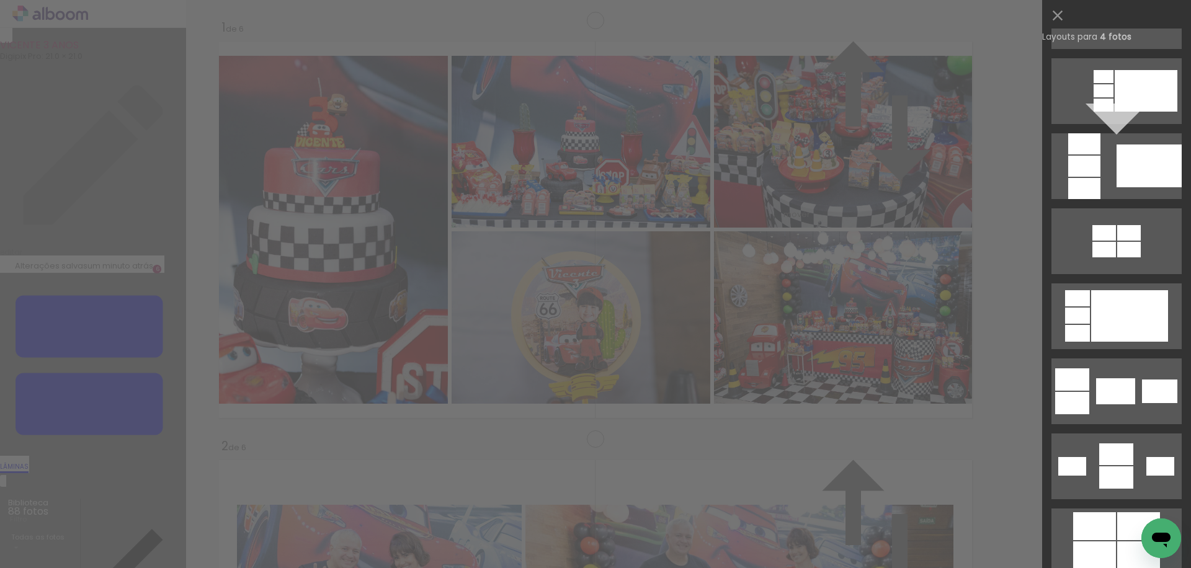
scroll to position [1896, 0]
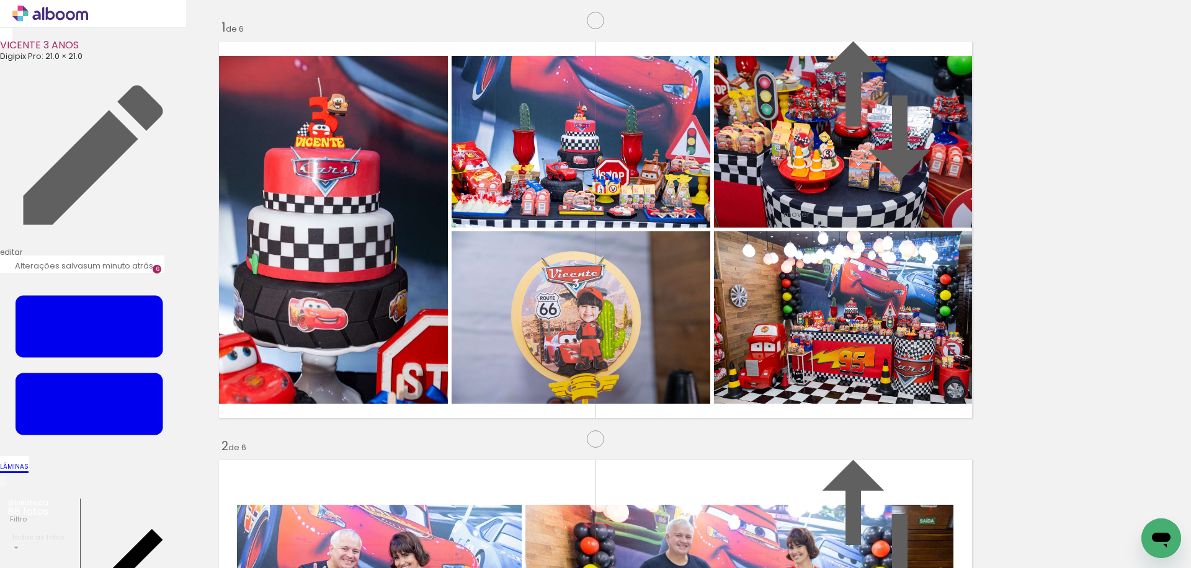
scroll to position [0, 3469]
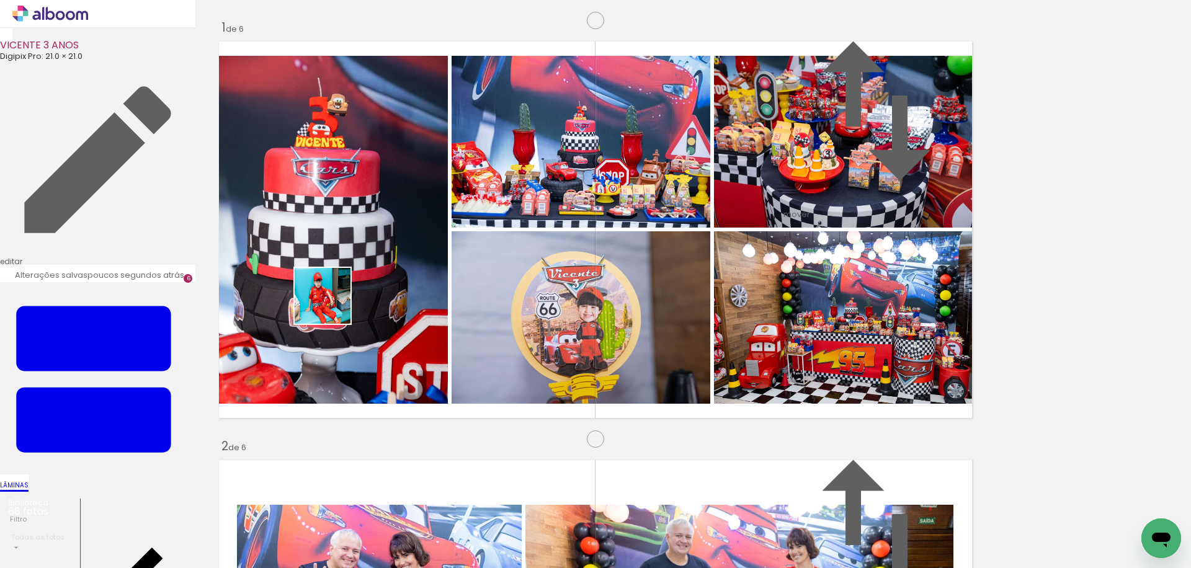
drag, startPoint x: 228, startPoint y: 514, endPoint x: 335, endPoint y: 306, distance: 233.9
click at [332, 305] on quentale-workspace at bounding box center [595, 284] width 1191 height 568
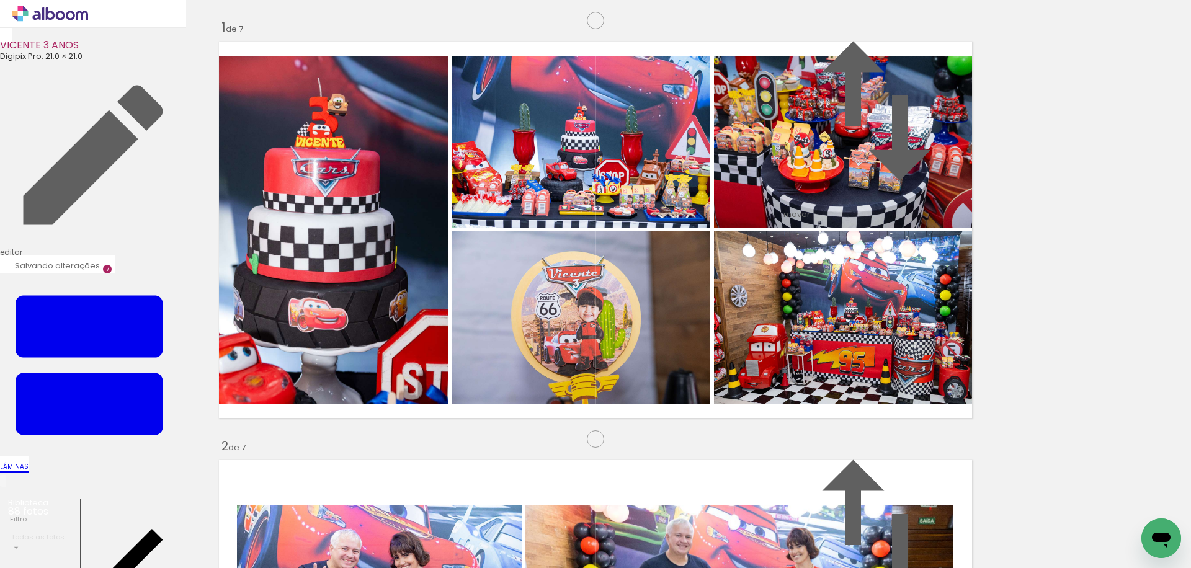
scroll to position [2528, 0]
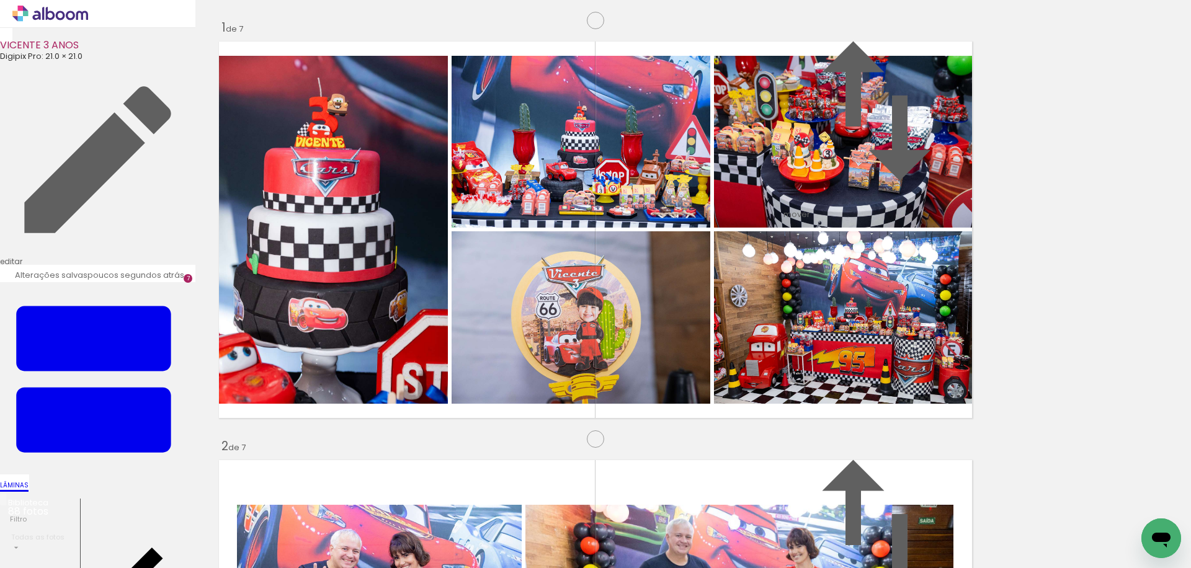
drag, startPoint x: 435, startPoint y: 329, endPoint x: 135, endPoint y: 352, distance: 301.1
drag, startPoint x: 485, startPoint y: 538, endPoint x: 453, endPoint y: 357, distance: 183.9
click at [453, 357] on quentale-workspace at bounding box center [595, 284] width 1191 height 568
drag, startPoint x: 432, startPoint y: 331, endPoint x: 151, endPoint y: 358, distance: 282.3
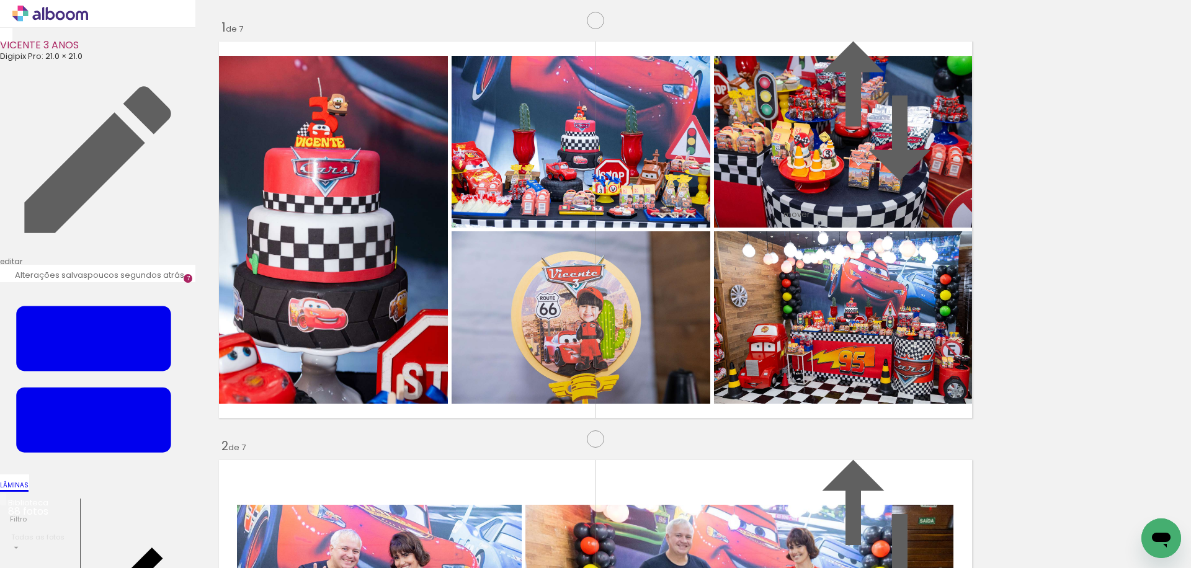
drag, startPoint x: 562, startPoint y: 536, endPoint x: 470, endPoint y: 287, distance: 265.7
click at [470, 287] on quentale-workspace at bounding box center [595, 284] width 1191 height 568
drag, startPoint x: 832, startPoint y: 530, endPoint x: 723, endPoint y: 362, distance: 201.0
click at [723, 362] on quentale-workspace at bounding box center [595, 284] width 1191 height 568
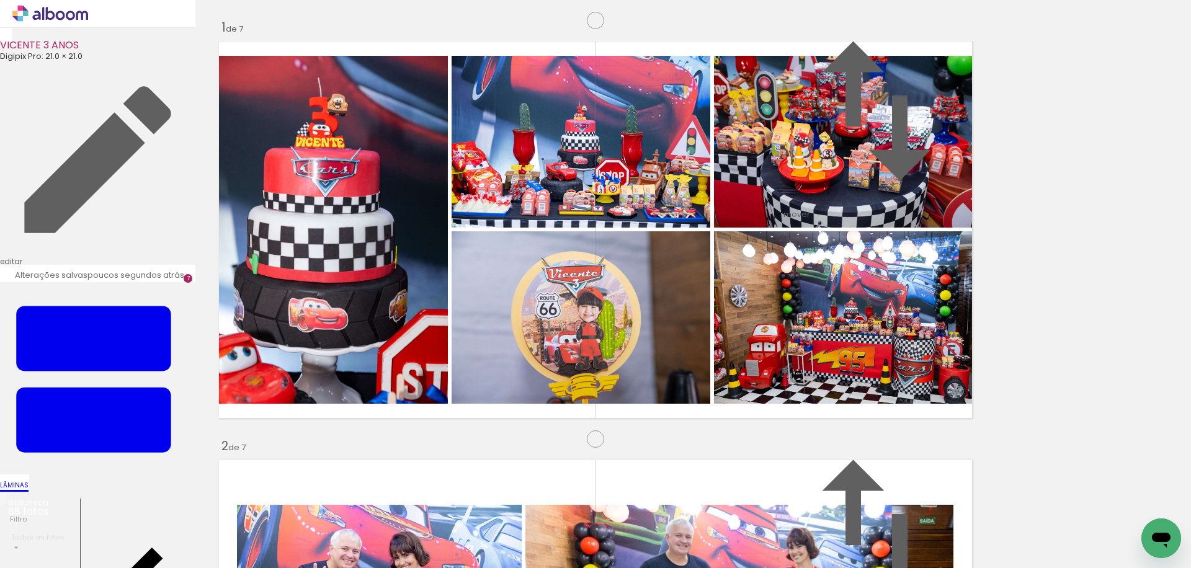
scroll to position [0, 3752]
drag, startPoint x: 754, startPoint y: 530, endPoint x: 542, endPoint y: 435, distance: 232.4
click at [542, 435] on quentale-workspace at bounding box center [595, 284] width 1191 height 568
drag, startPoint x: 825, startPoint y: 534, endPoint x: 798, endPoint y: 414, distance: 123.4
click at [798, 414] on quentale-workspace at bounding box center [595, 284] width 1191 height 568
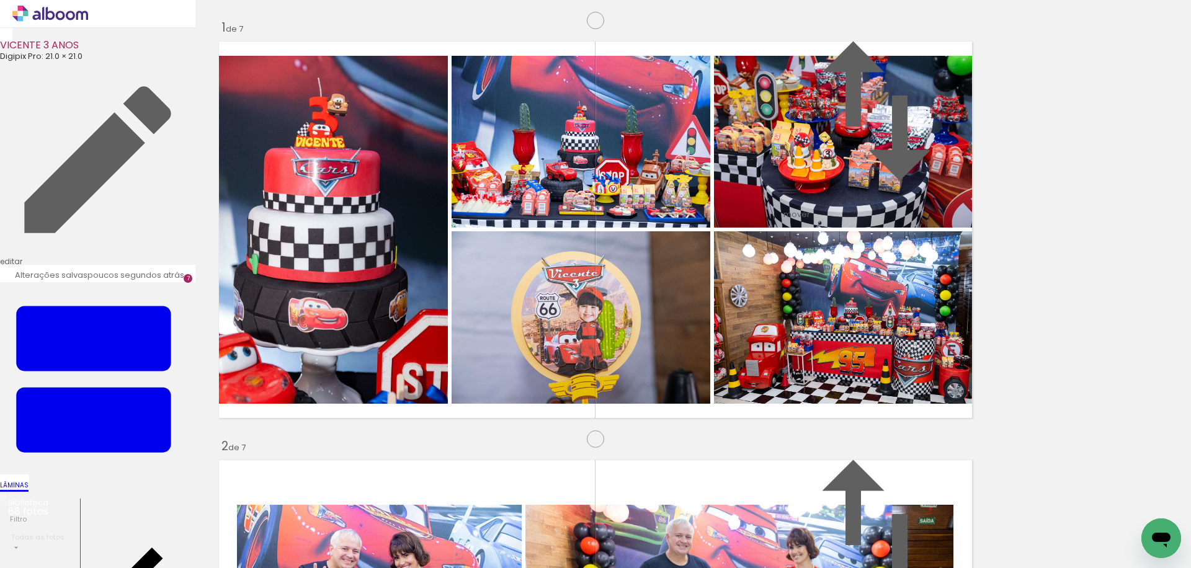
scroll to position [0, 3503]
drag, startPoint x: 619, startPoint y: 487, endPoint x: 746, endPoint y: 357, distance: 181.6
click at [746, 357] on quentale-workspace at bounding box center [595, 284] width 1191 height 568
drag, startPoint x: 655, startPoint y: 528, endPoint x: 653, endPoint y: 403, distance: 125.9
click at [653, 403] on quentale-workspace at bounding box center [595, 284] width 1191 height 568
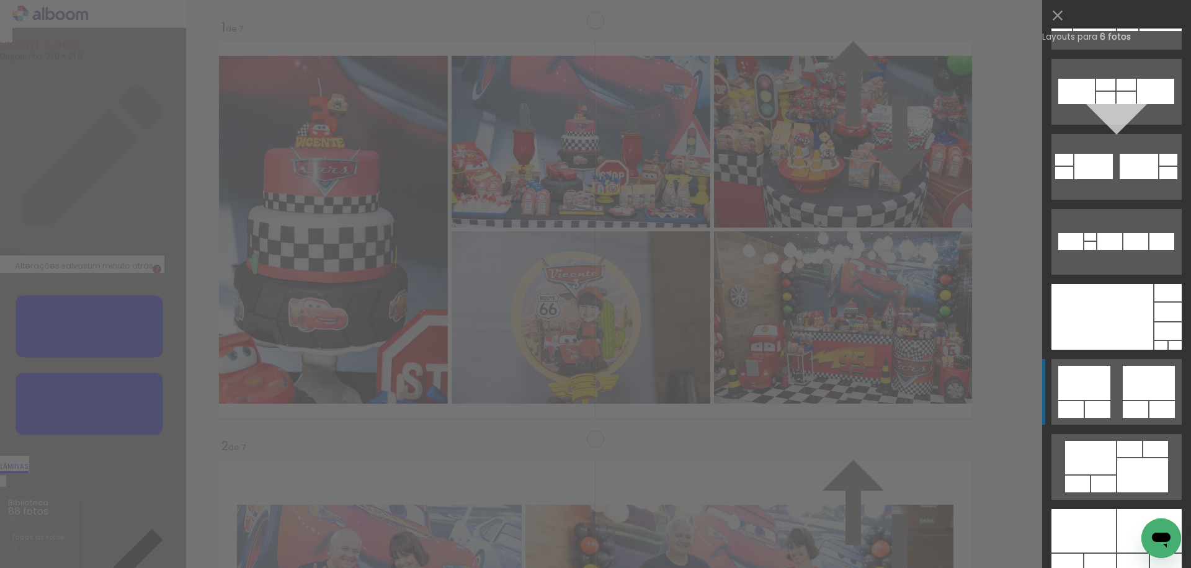
scroll to position [538, 0]
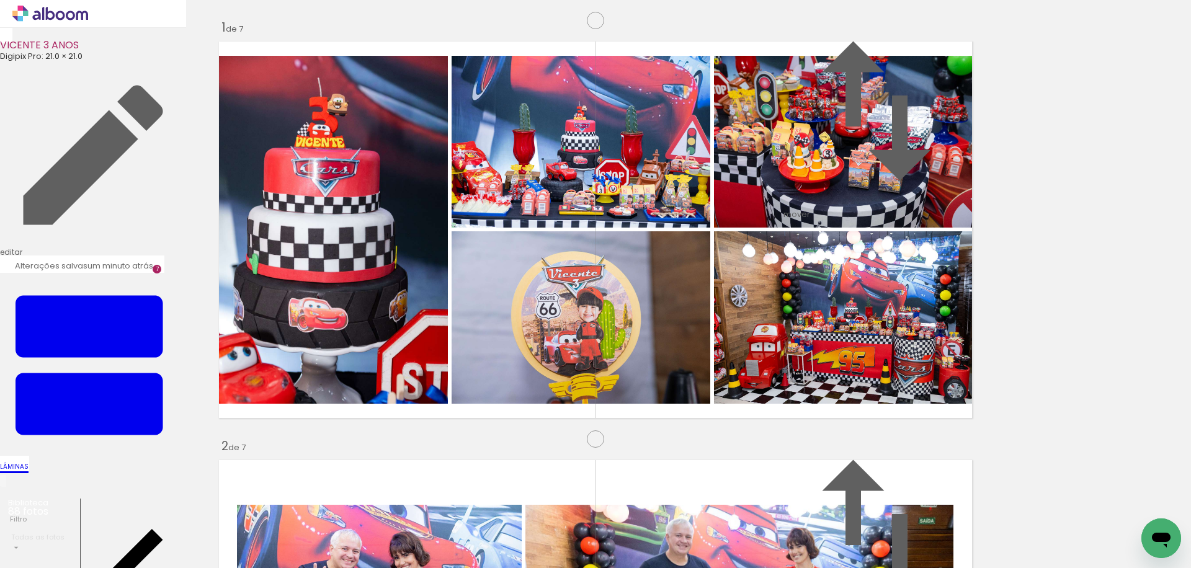
drag, startPoint x: 888, startPoint y: 411, endPoint x: 496, endPoint y: 251, distance: 422.9
click at [0, 0] on slot at bounding box center [0, 0] width 0 height 0
drag, startPoint x: 868, startPoint y: 534, endPoint x: 881, endPoint y: 426, distance: 109.4
click at [881, 426] on quentale-workspace at bounding box center [595, 284] width 1191 height 568
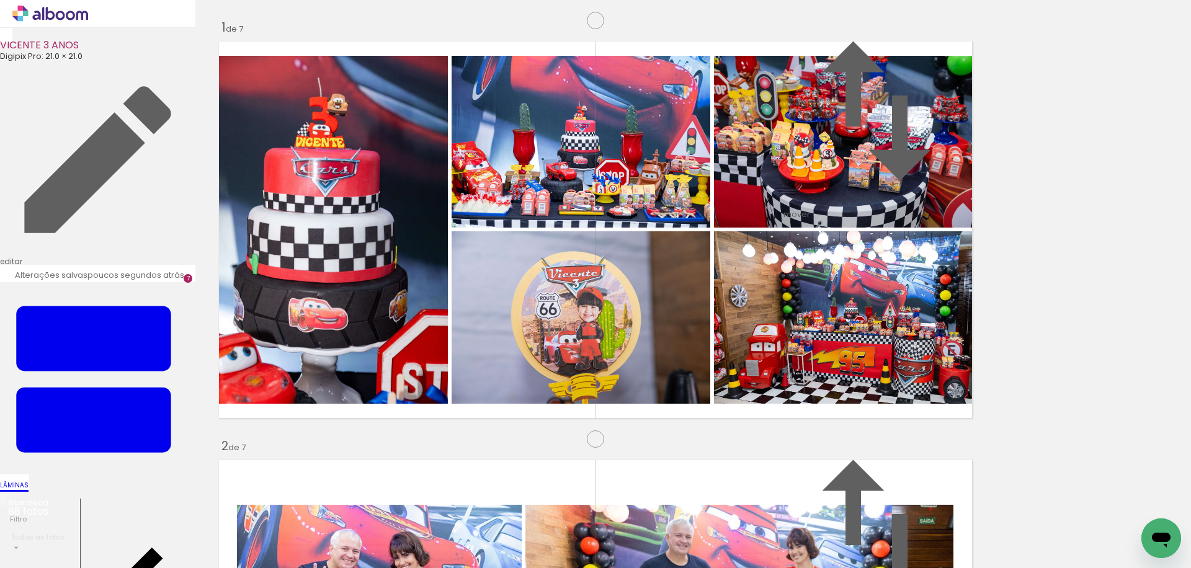
scroll to position [0, 4495]
drag, startPoint x: 830, startPoint y: 533, endPoint x: 563, endPoint y: 372, distance: 312.5
click at [560, 371] on quentale-workspace at bounding box center [595, 284] width 1191 height 568
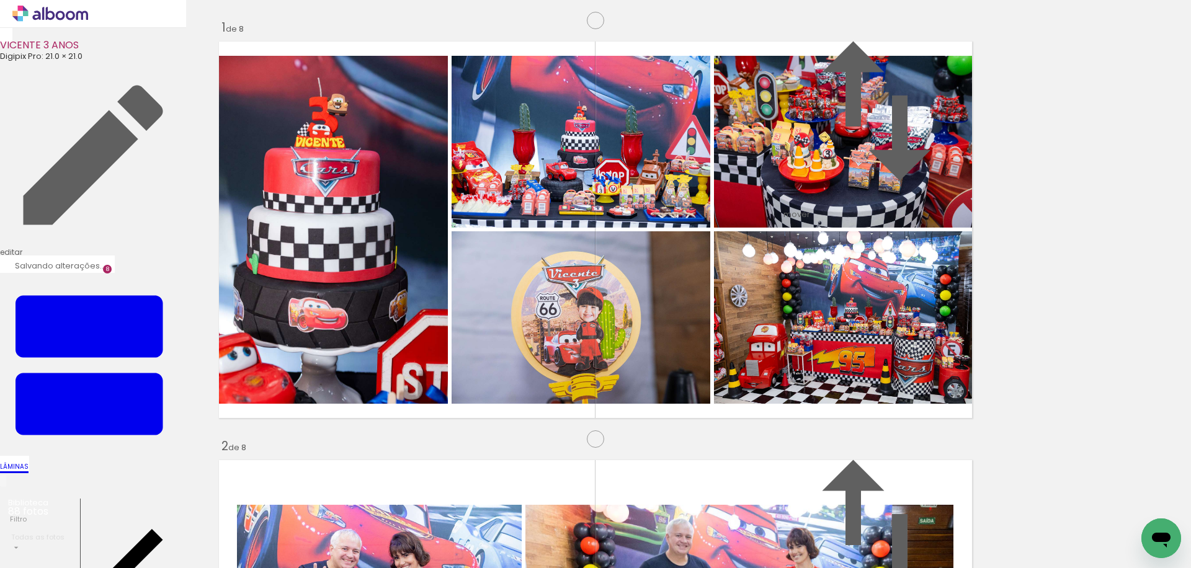
scroll to position [2946, 0]
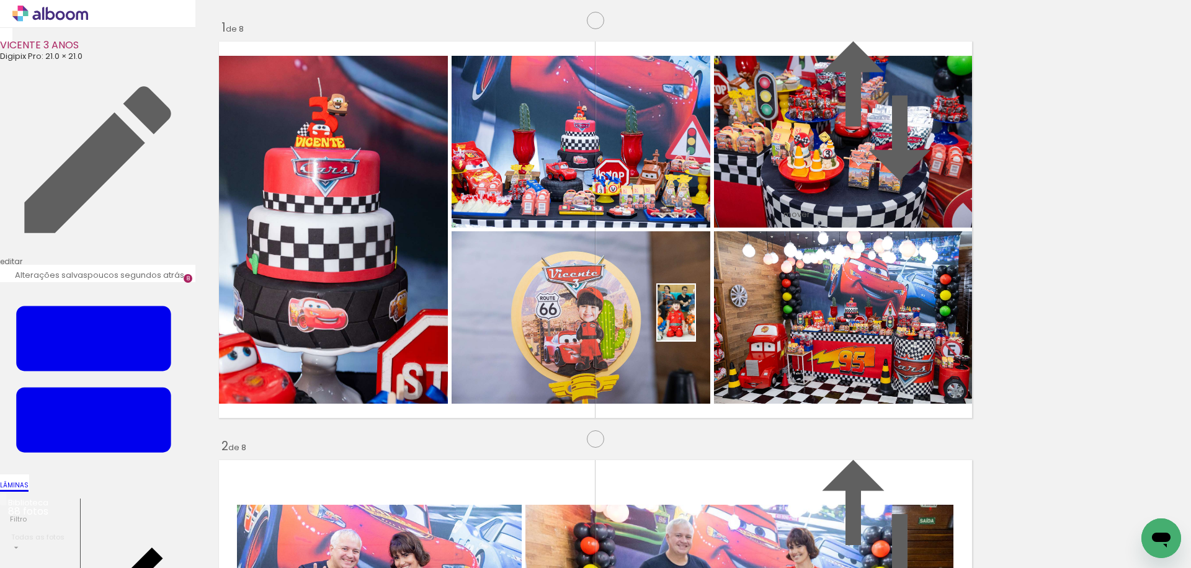
drag, startPoint x: 777, startPoint y: 528, endPoint x: 694, endPoint y: 321, distance: 222.7
click at [694, 321] on quentale-workspace at bounding box center [595, 284] width 1191 height 568
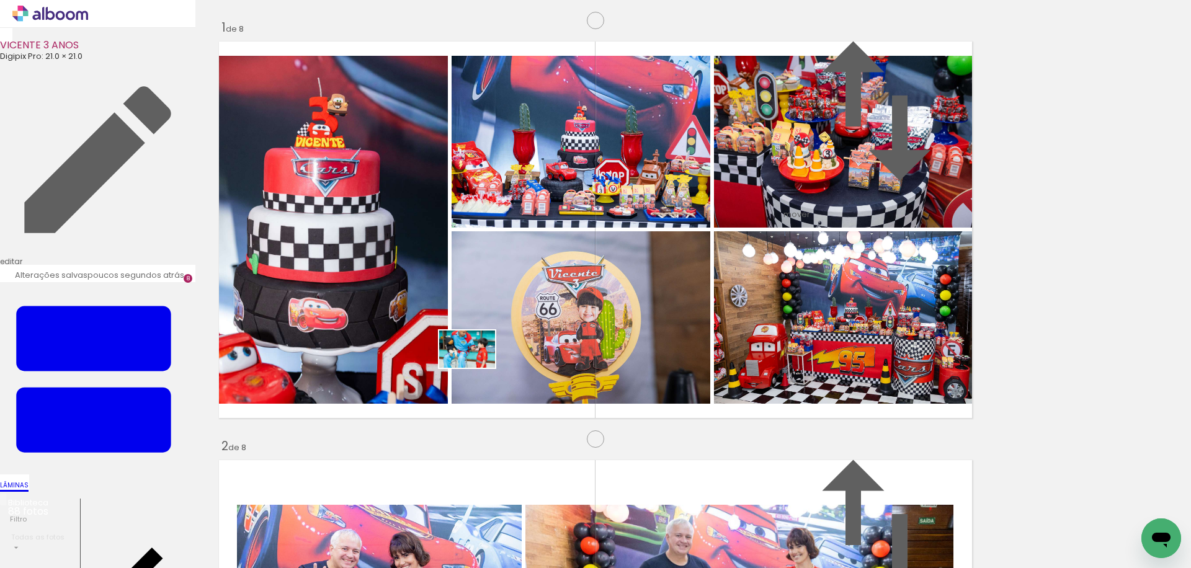
drag, startPoint x: 592, startPoint y: 520, endPoint x: 476, endPoint y: 368, distance: 191.2
click at [476, 368] on quentale-workspace at bounding box center [595, 284] width 1191 height 568
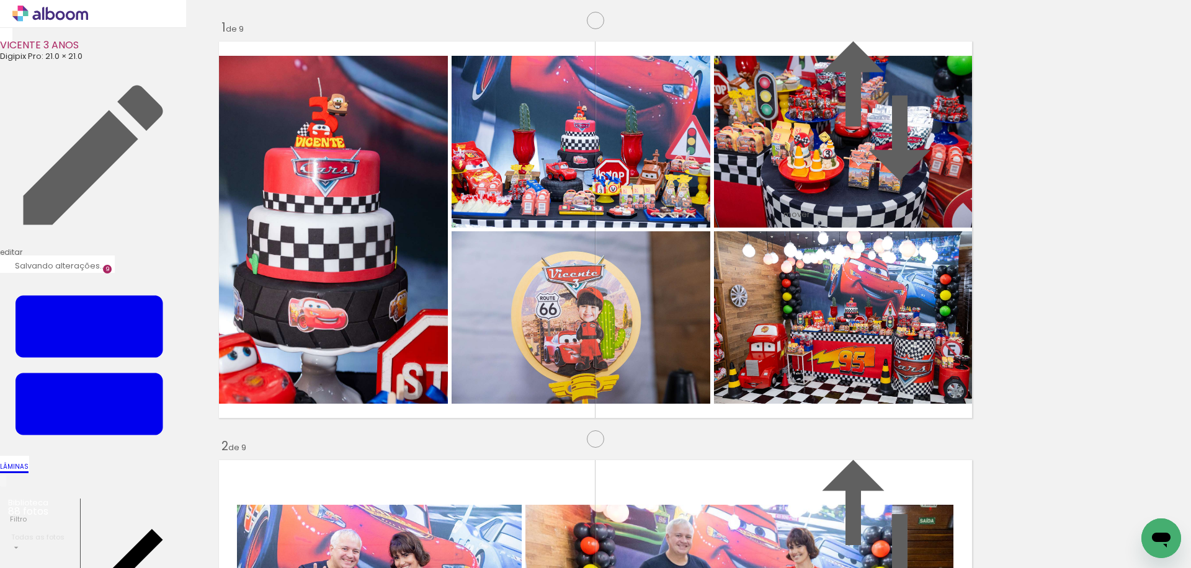
scroll to position [3365, 0]
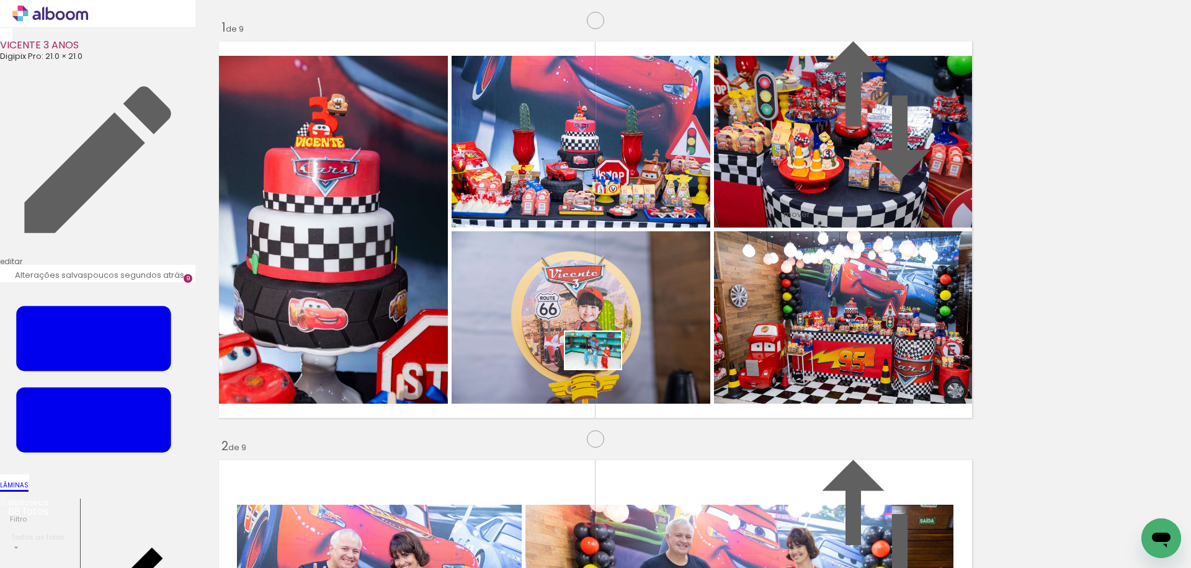
drag, startPoint x: 725, startPoint y: 512, endPoint x: 602, endPoint y: 369, distance: 188.7
click at [602, 369] on quentale-workspace at bounding box center [595, 284] width 1191 height 568
drag, startPoint x: 855, startPoint y: 499, endPoint x: 818, endPoint y: 416, distance: 91.1
click at [818, 416] on quentale-workspace at bounding box center [595, 284] width 1191 height 568
drag, startPoint x: 947, startPoint y: 526, endPoint x: 865, endPoint y: 408, distance: 143.2
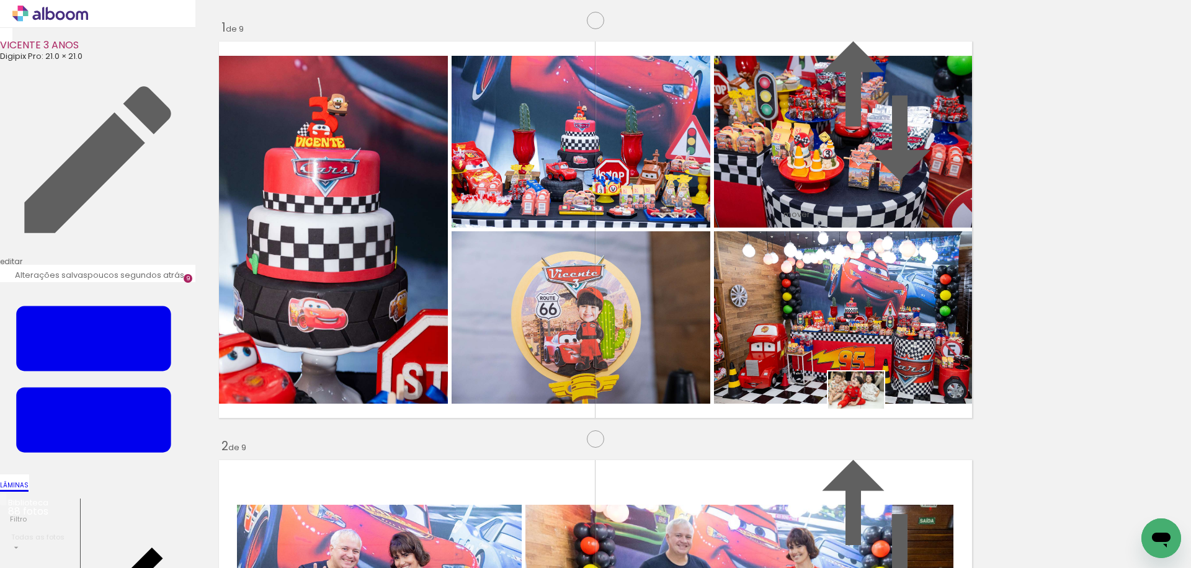
click at [865, 409] on quentale-workspace at bounding box center [595, 284] width 1191 height 568
drag, startPoint x: 800, startPoint y: 525, endPoint x: 781, endPoint y: 400, distance: 126.8
click at [781, 400] on quentale-workspace at bounding box center [595, 284] width 1191 height 568
drag, startPoint x: 664, startPoint y: 528, endPoint x: 628, endPoint y: 380, distance: 152.7
click at [628, 380] on quentale-workspace at bounding box center [595, 284] width 1191 height 568
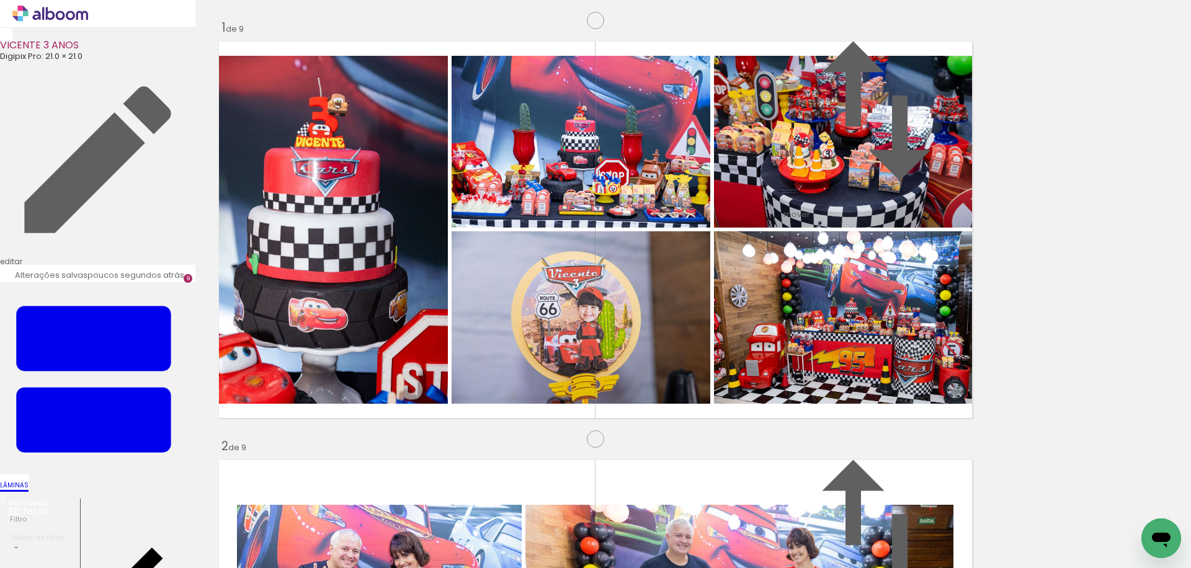
drag, startPoint x: 552, startPoint y: 481, endPoint x: 728, endPoint y: 472, distance: 175.8
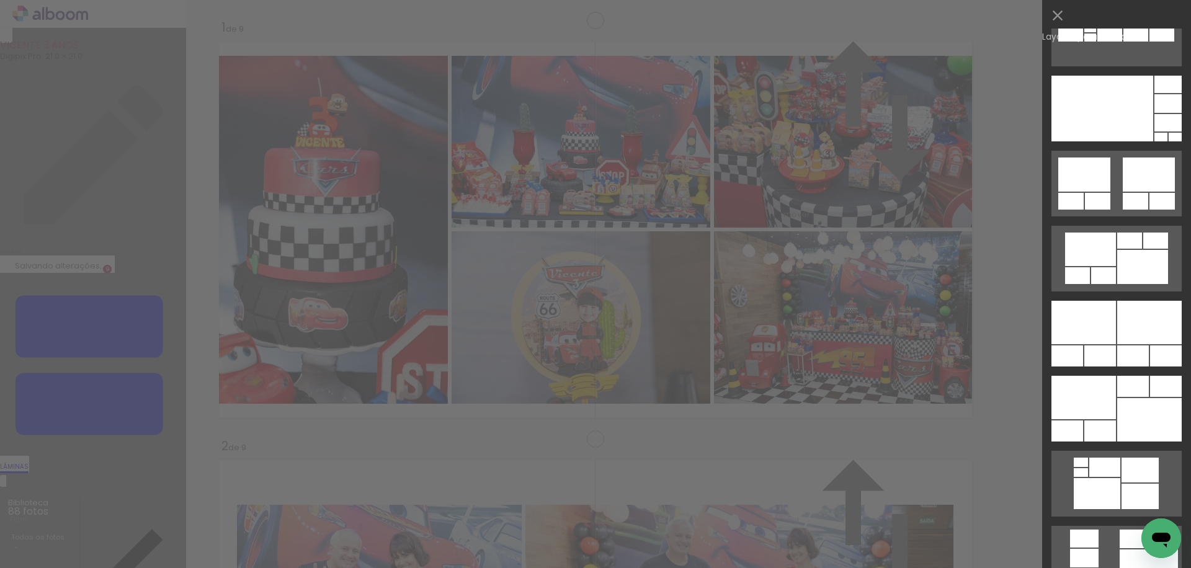
scroll to position [651, 0]
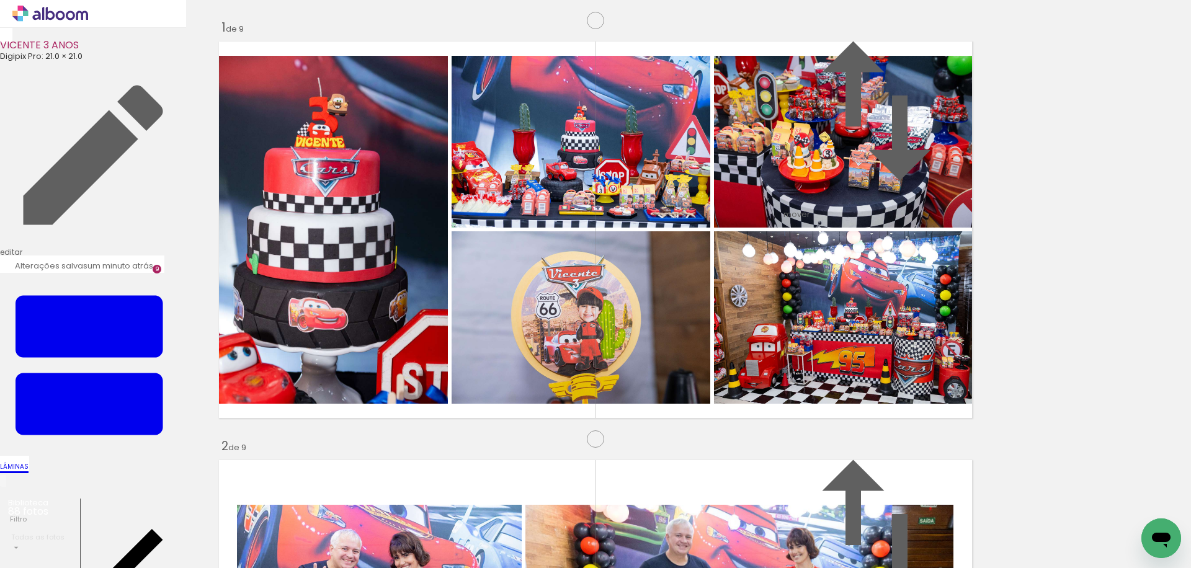
drag, startPoint x: 543, startPoint y: 417, endPoint x: 481, endPoint y: 288, distance: 142.9
click at [0, 0] on slot at bounding box center [0, 0] width 0 height 0
drag, startPoint x: 876, startPoint y: 534, endPoint x: 553, endPoint y: 313, distance: 390.9
click at [551, 312] on quentale-workspace at bounding box center [595, 284] width 1191 height 568
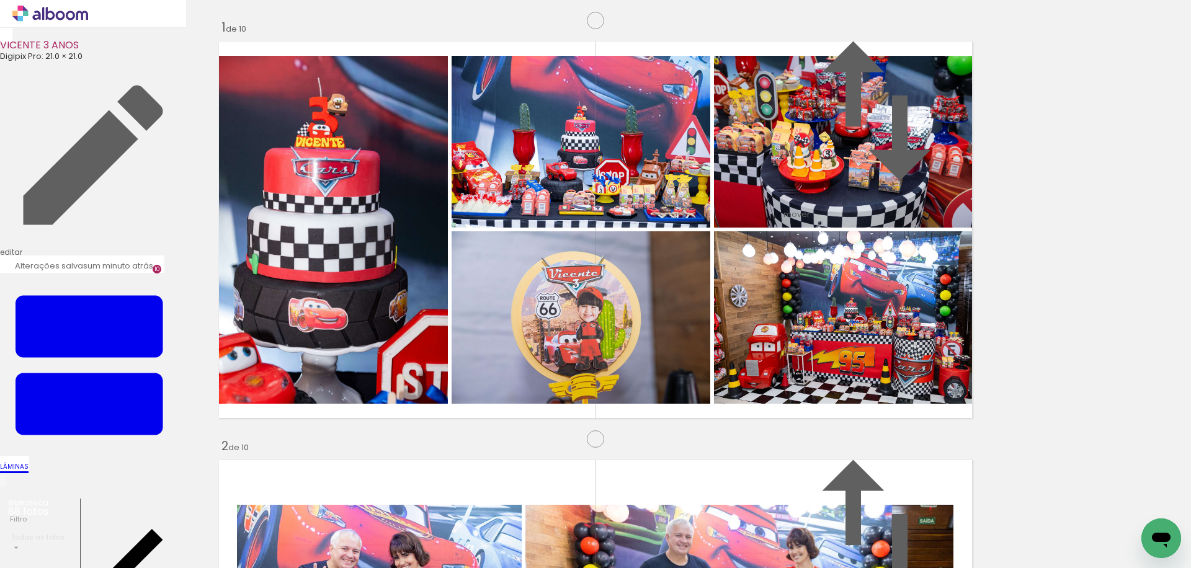
scroll to position [3784, 0]
drag, startPoint x: 1017, startPoint y: 533, endPoint x: 762, endPoint y: 316, distance: 334.4
click at [762, 316] on quentale-workspace at bounding box center [595, 284] width 1191 height 568
drag, startPoint x: 947, startPoint y: 511, endPoint x: 881, endPoint y: 441, distance: 96.5
click at [875, 439] on quentale-workspace at bounding box center [595, 284] width 1191 height 568
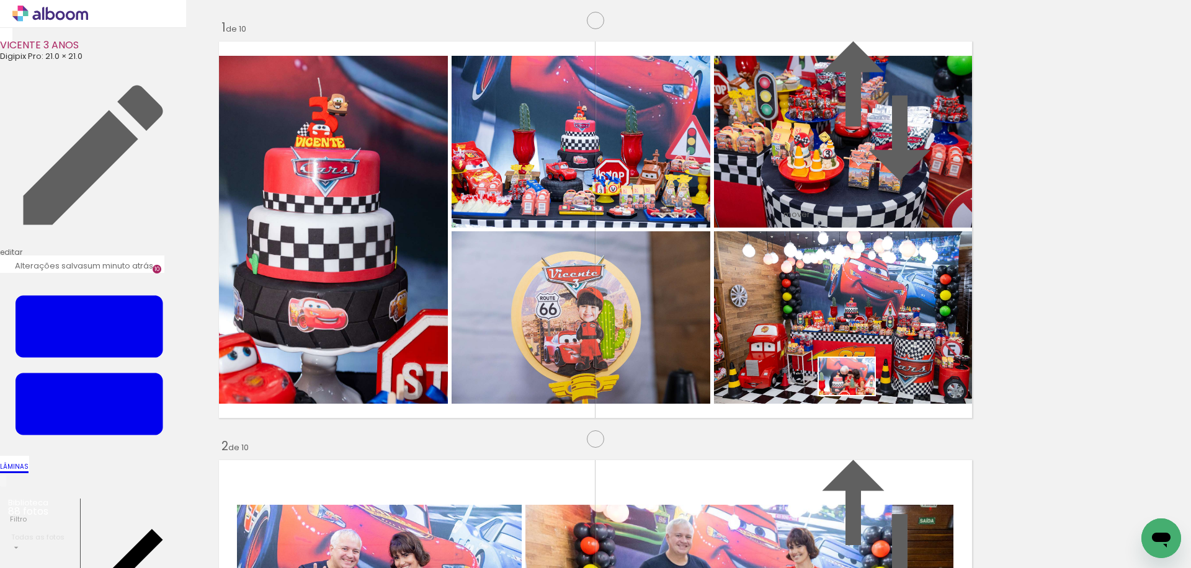
drag, startPoint x: 1084, startPoint y: 528, endPoint x: 854, endPoint y: 395, distance: 266.3
click at [854, 395] on quentale-workspace at bounding box center [595, 284] width 1191 height 568
drag, startPoint x: 1088, startPoint y: 474, endPoint x: 846, endPoint y: 329, distance: 281.8
click at [846, 329] on quentale-workspace at bounding box center [595, 284] width 1191 height 568
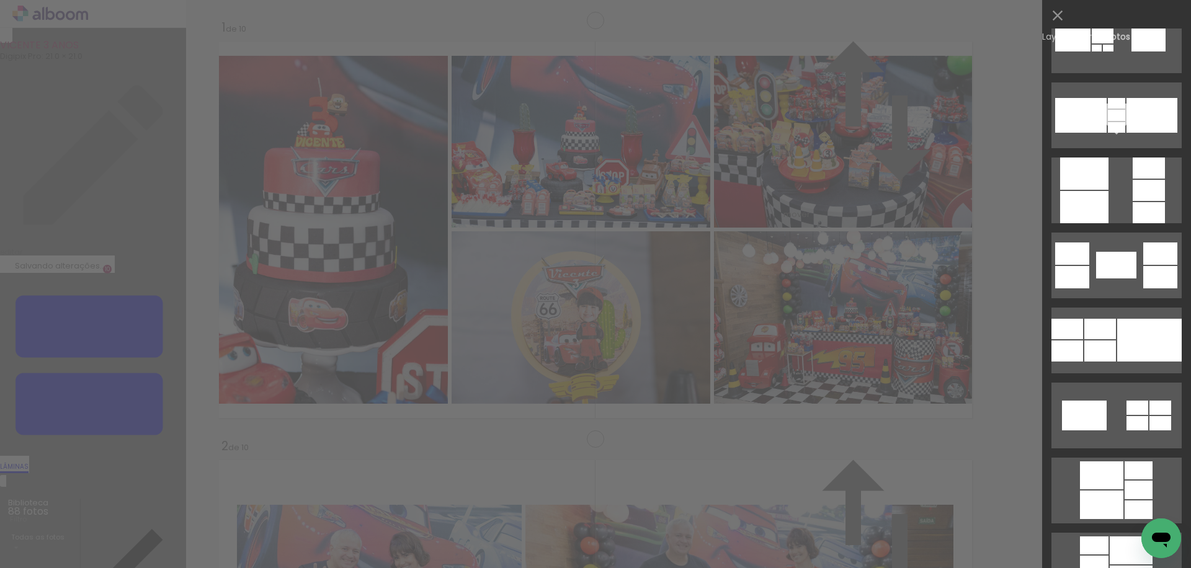
scroll to position [1907, 0]
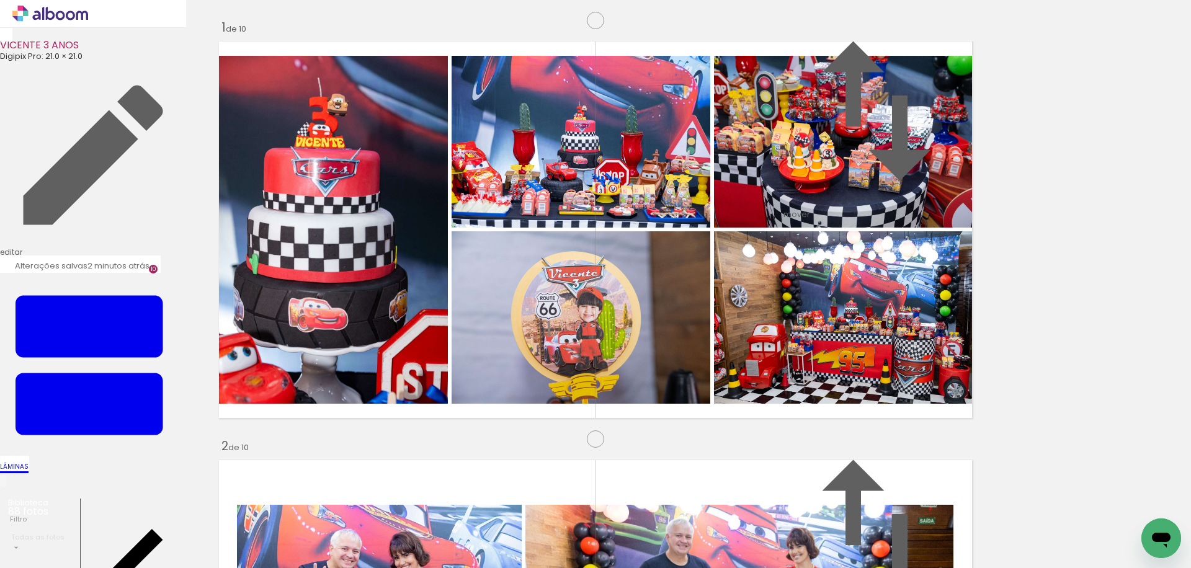
drag, startPoint x: 501, startPoint y: 218, endPoint x: 677, endPoint y: 272, distance: 183.5
click at [0, 0] on slot at bounding box center [0, 0] width 0 height 0
drag, startPoint x: 524, startPoint y: 229, endPoint x: 519, endPoint y: 323, distance: 94.4
click at [0, 0] on slot at bounding box center [0, 0] width 0 height 0
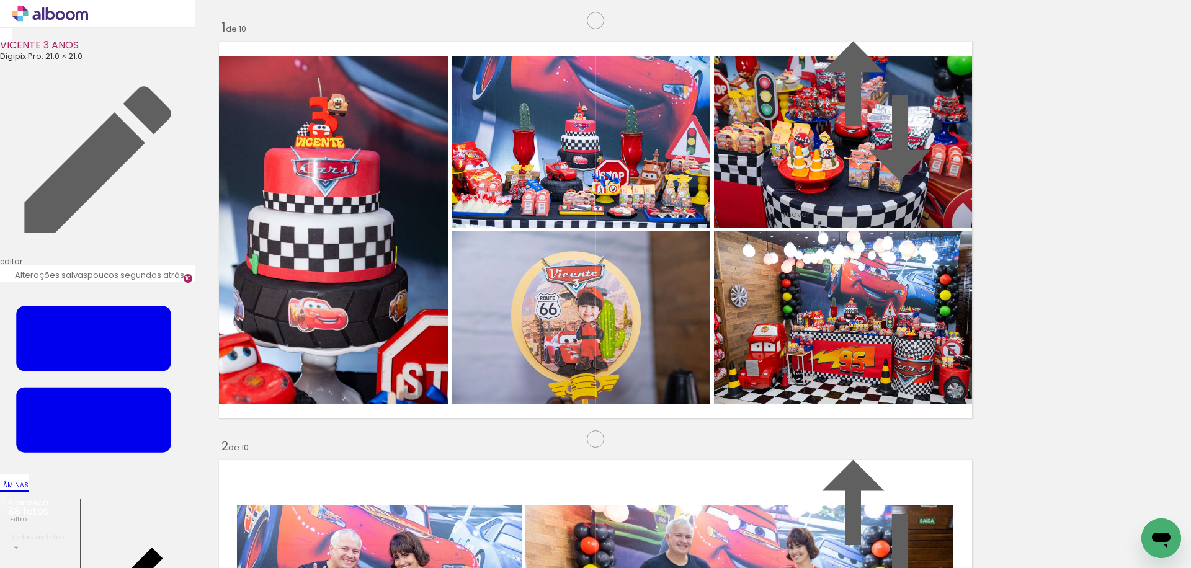
scroll to position [0, 0]
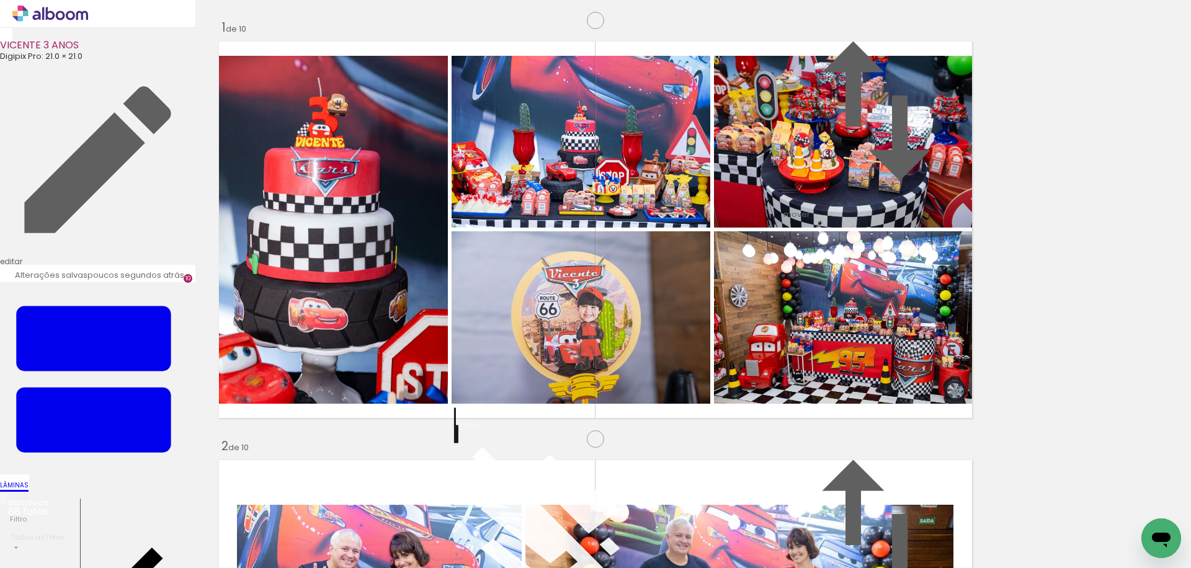
click at [613, 83] on span "Inserir lâmina" at bounding box center [637, 79] width 48 height 8
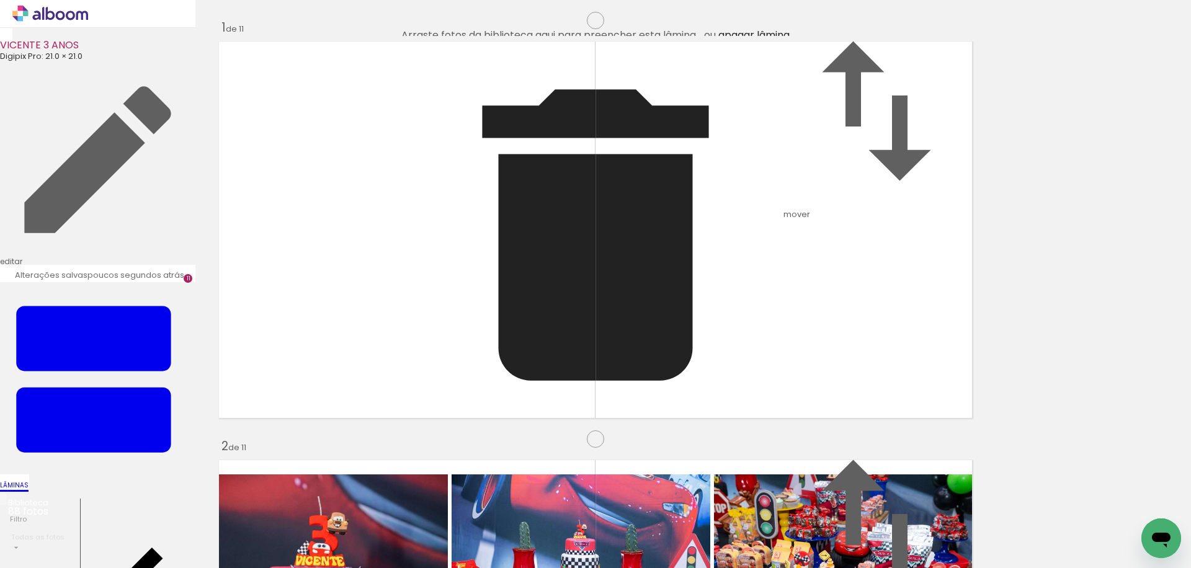
scroll to position [0, 2620]
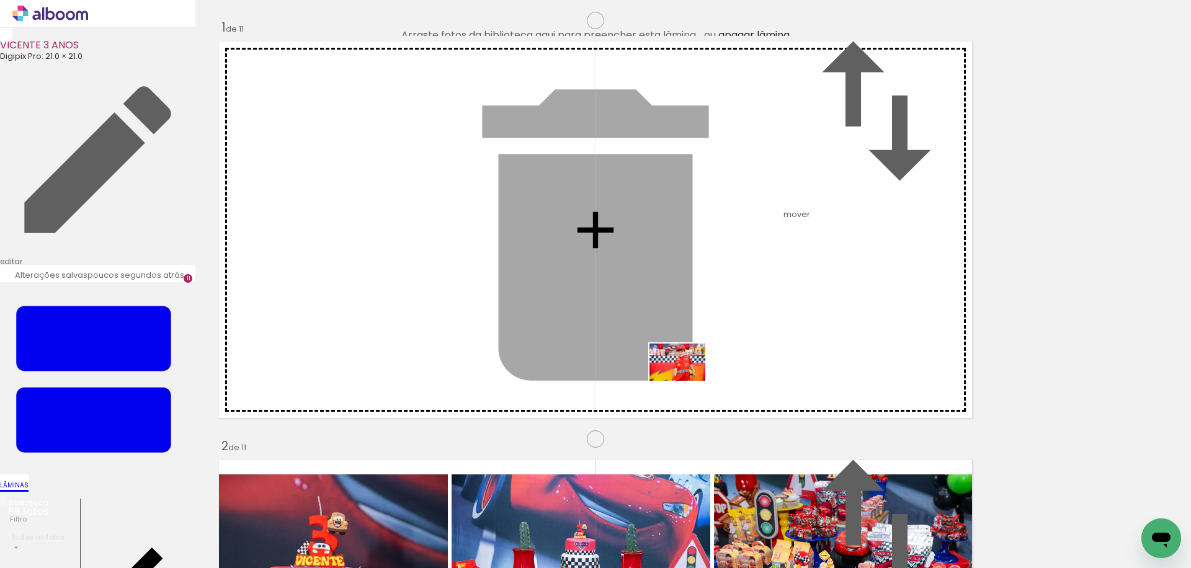
drag, startPoint x: 628, startPoint y: 442, endPoint x: 687, endPoint y: 381, distance: 85.1
click at [687, 381] on quentale-workspace at bounding box center [595, 284] width 1191 height 568
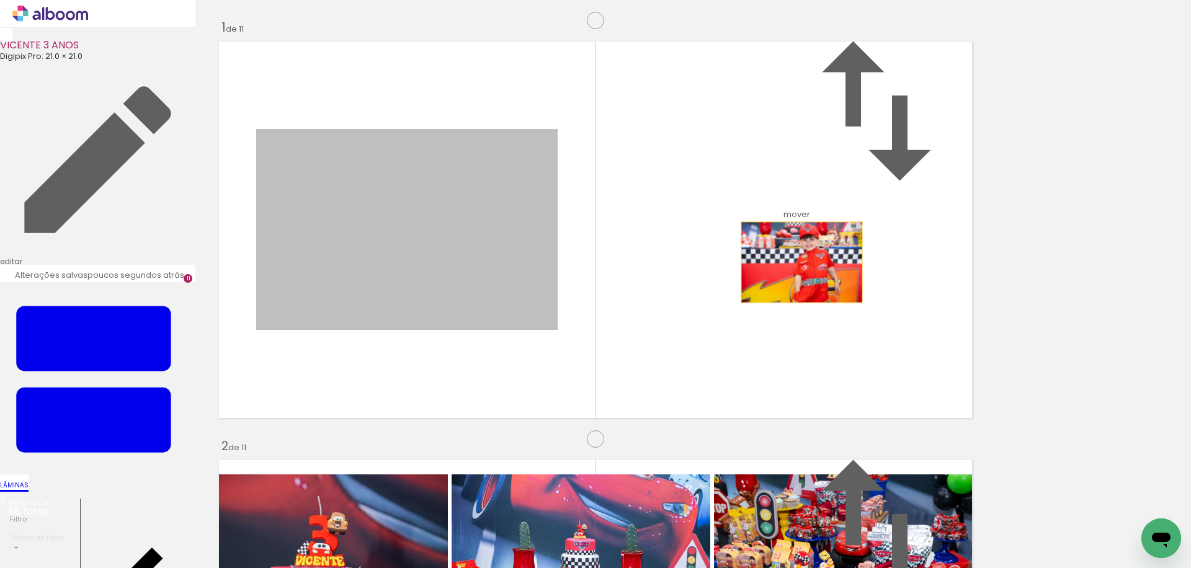
drag, startPoint x: 433, startPoint y: 323, endPoint x: 792, endPoint y: 314, distance: 359.3
click at [792, 314] on quentale-layouter at bounding box center [595, 230] width 764 height 388
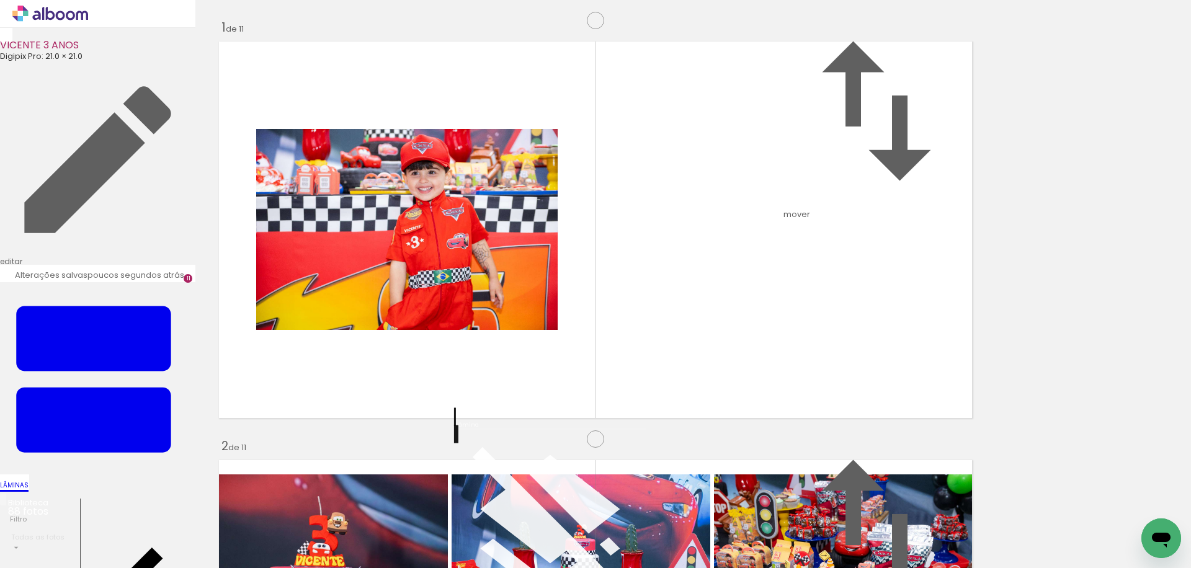
scroll to position [14, 0]
click at [0, 0] on div "Confirmar Cancelar" at bounding box center [0, 0] width 0 height 0
click at [480, 288] on quentale-photo at bounding box center [406, 229] width 301 height 201
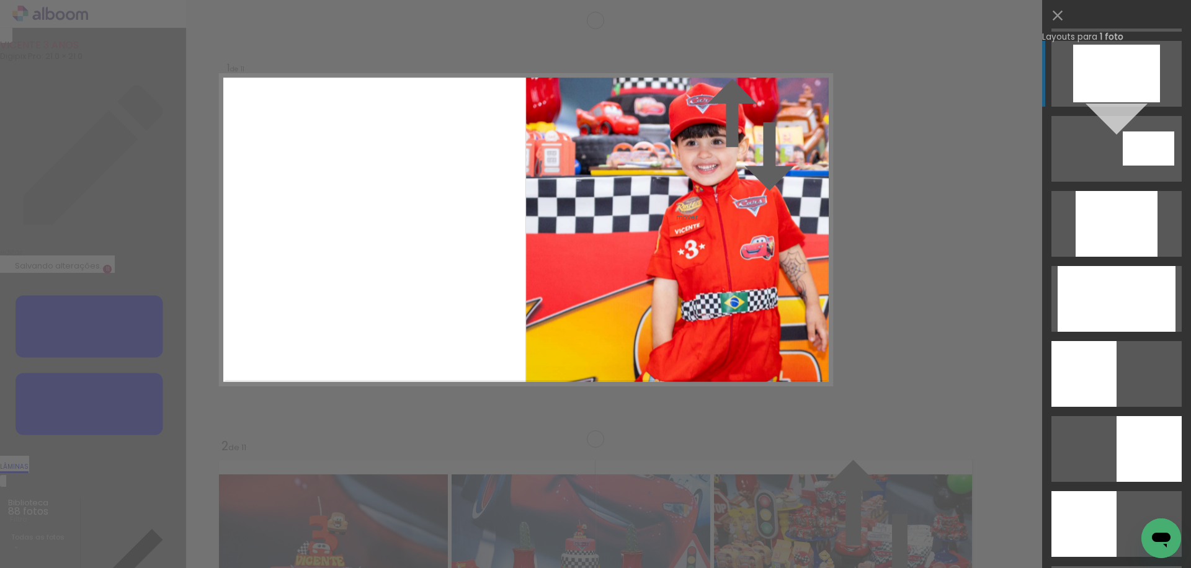
scroll to position [686, 0]
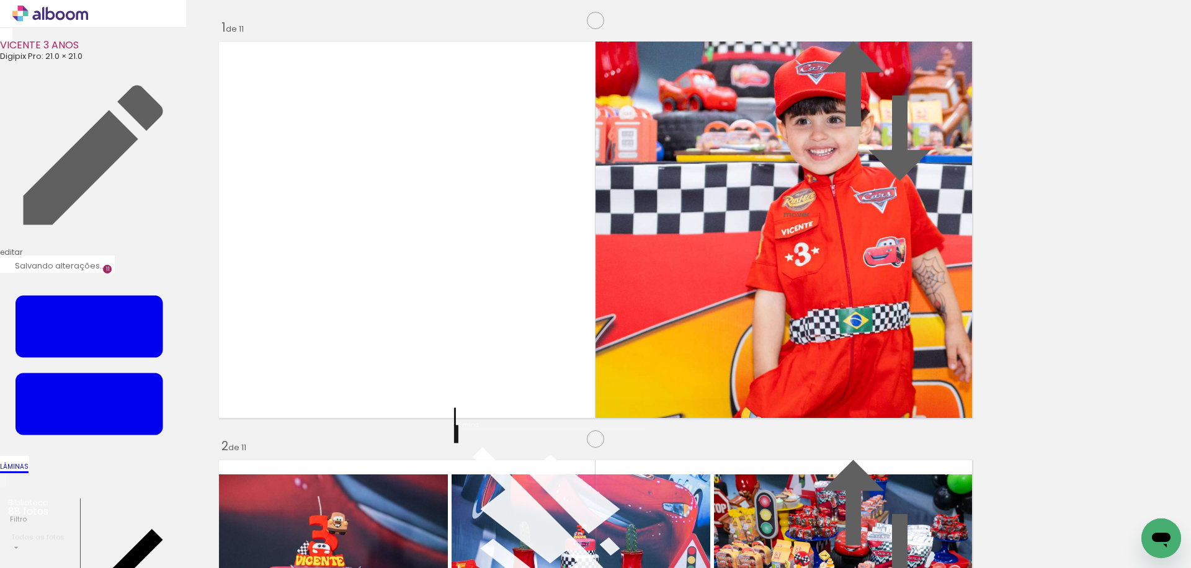
scroll to position [682, 0]
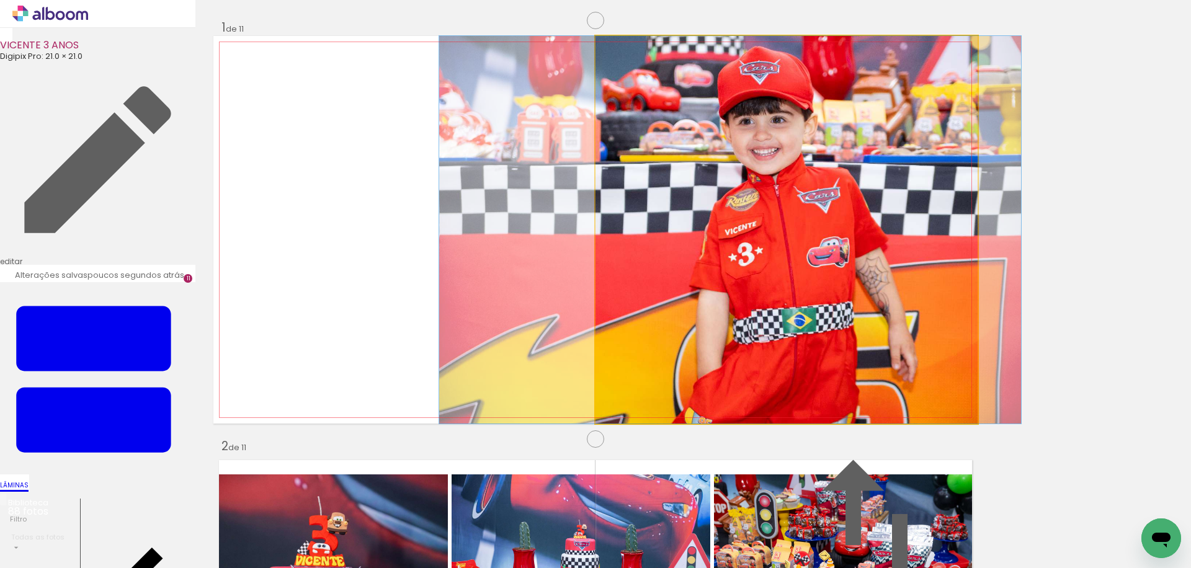
drag, startPoint x: 850, startPoint y: 314, endPoint x: 793, endPoint y: 312, distance: 56.5
click at [793, 312] on album-spread "1 de 11" at bounding box center [595, 230] width 764 height 388
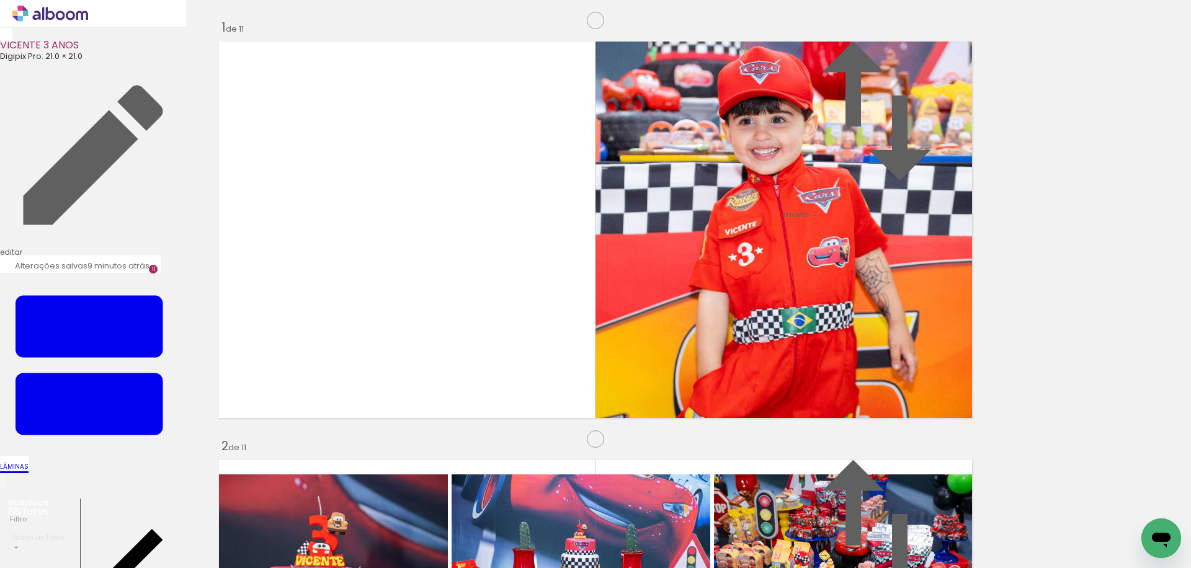
scroll to position [16, 0]
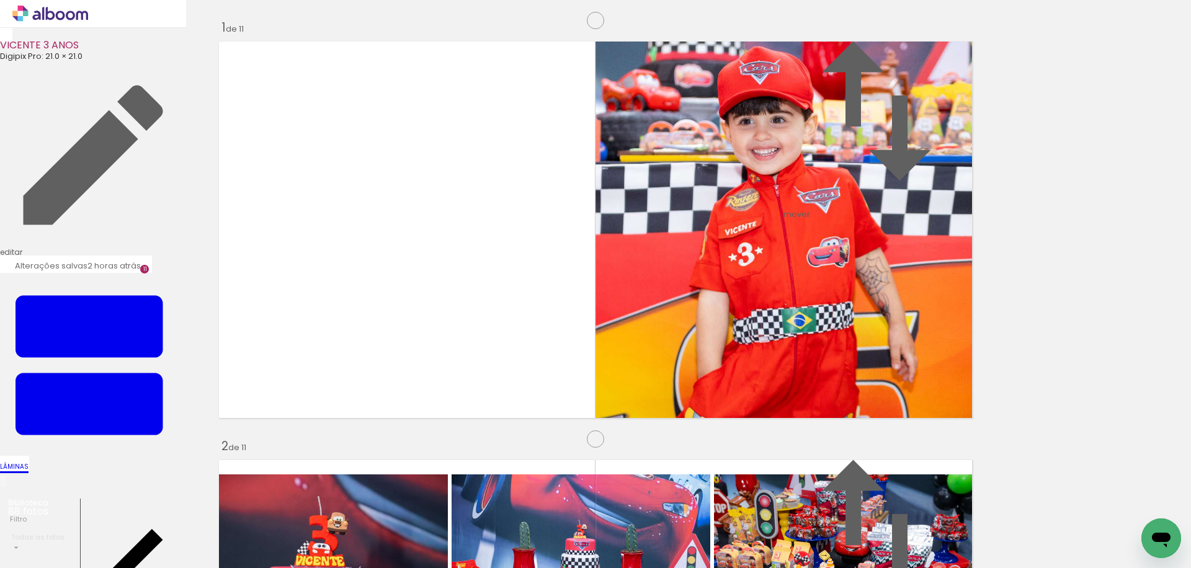
scroll to position [2967, 0]
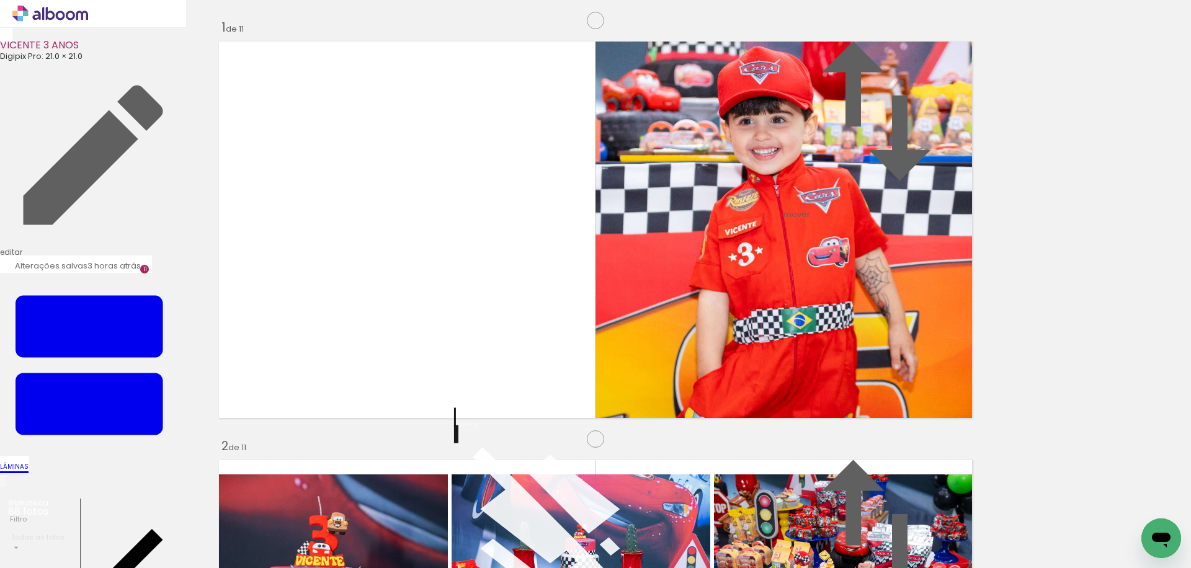
scroll to position [0, 2620]
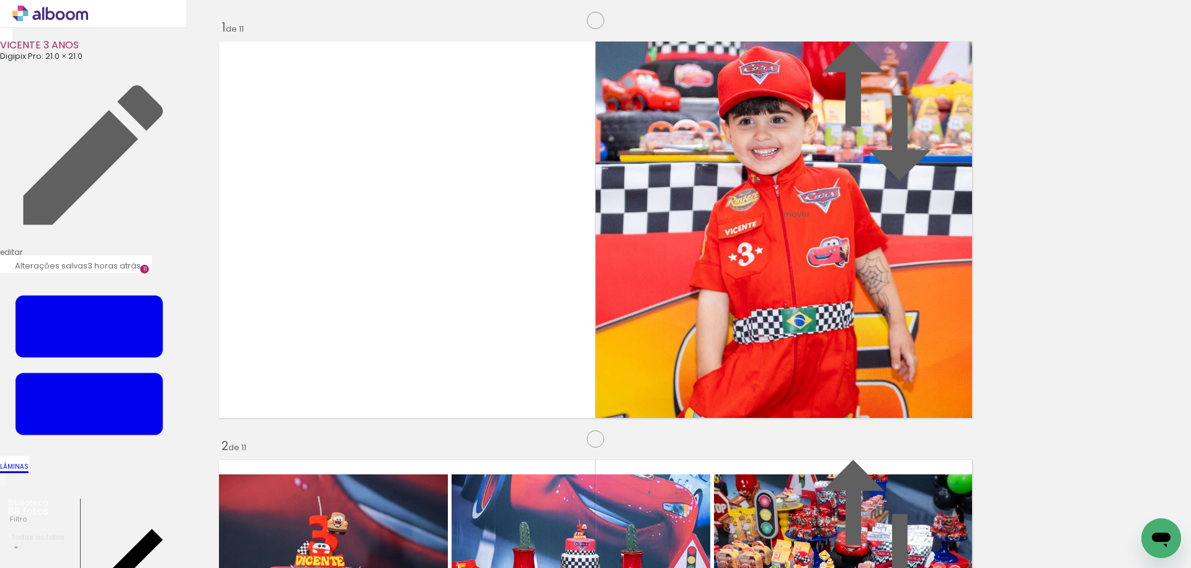
scroll to position [0, 2620]
